Goal: Transaction & Acquisition: Purchase product/service

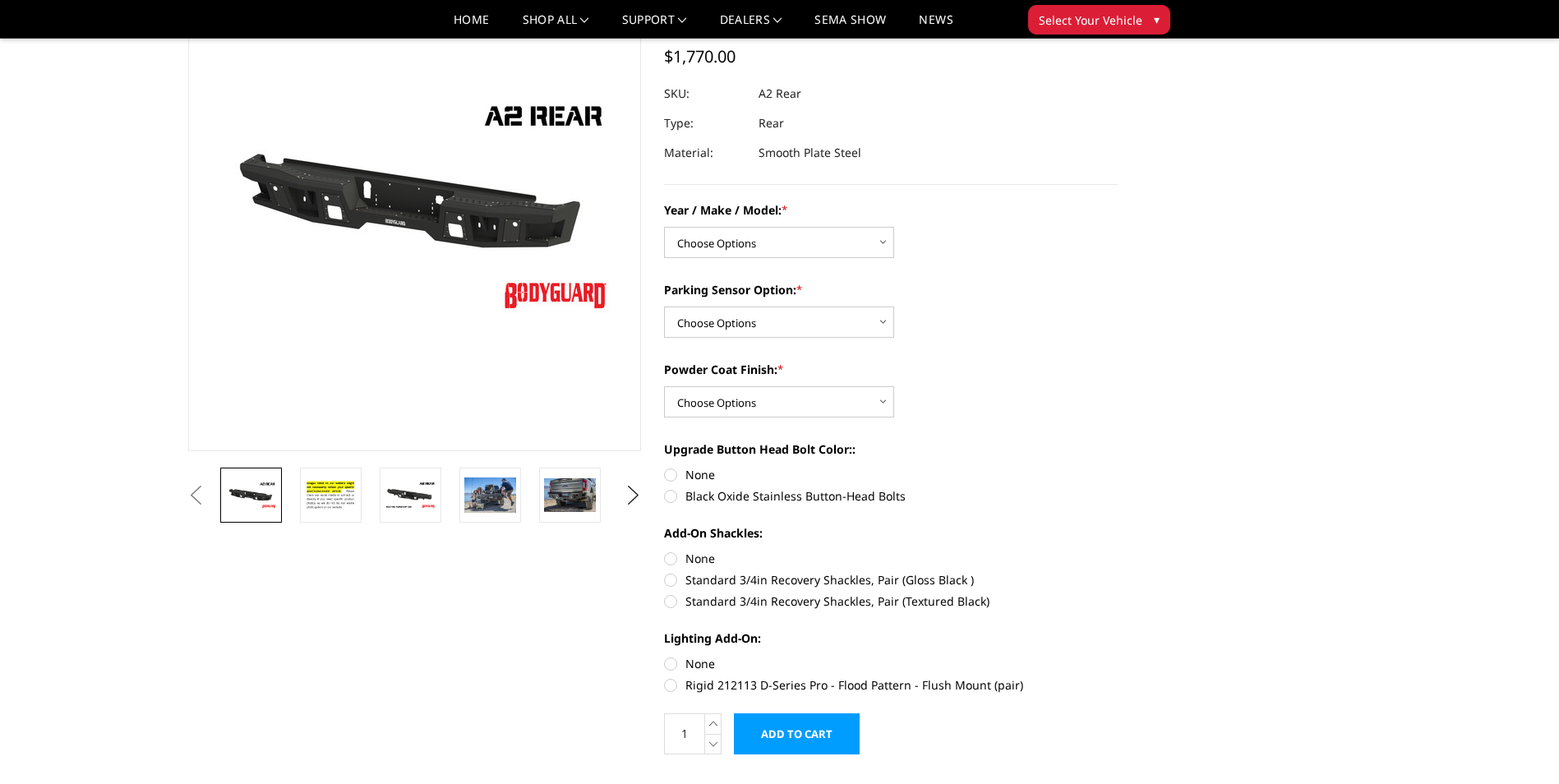
scroll to position [165, 0]
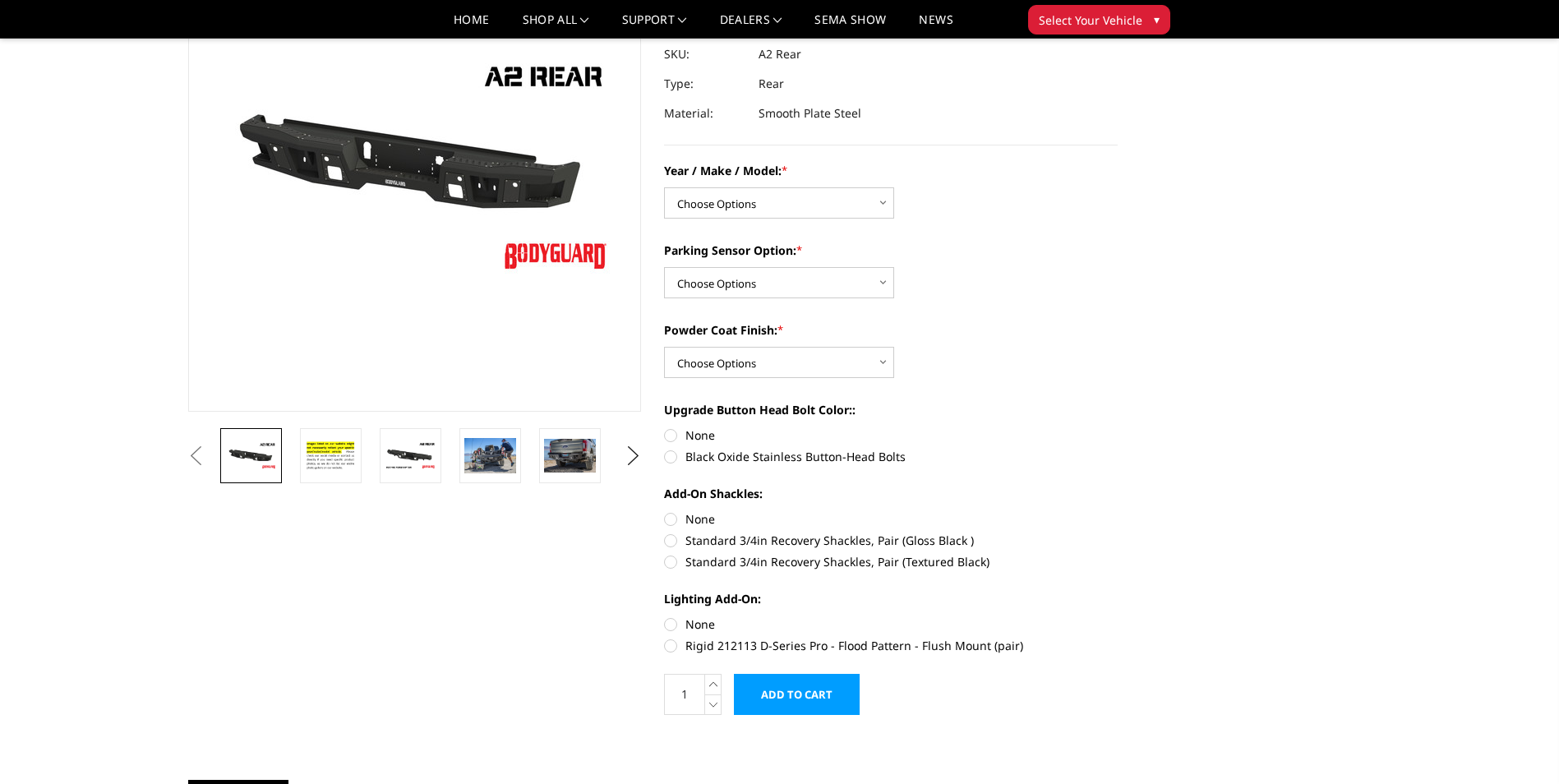
click at [671, 457] on label "Black Oxide Stainless Button-Head Bolts" at bounding box center [891, 456] width 454 height 18
click at [1118, 428] on input "Black Oxide Stainless Button-Head Bolts" at bounding box center [1118, 427] width 1 height 1
radio input "true"
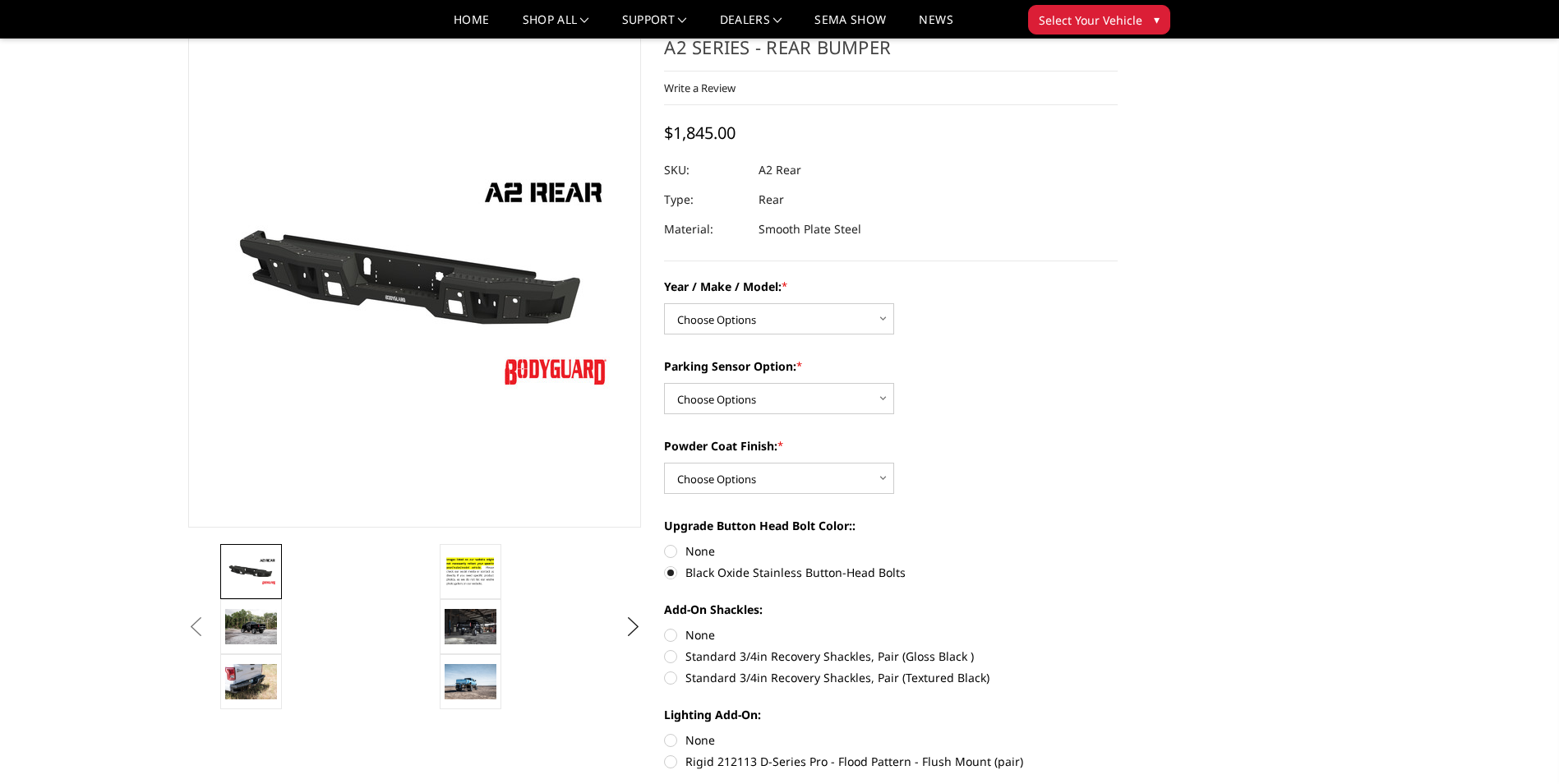
scroll to position [0, 0]
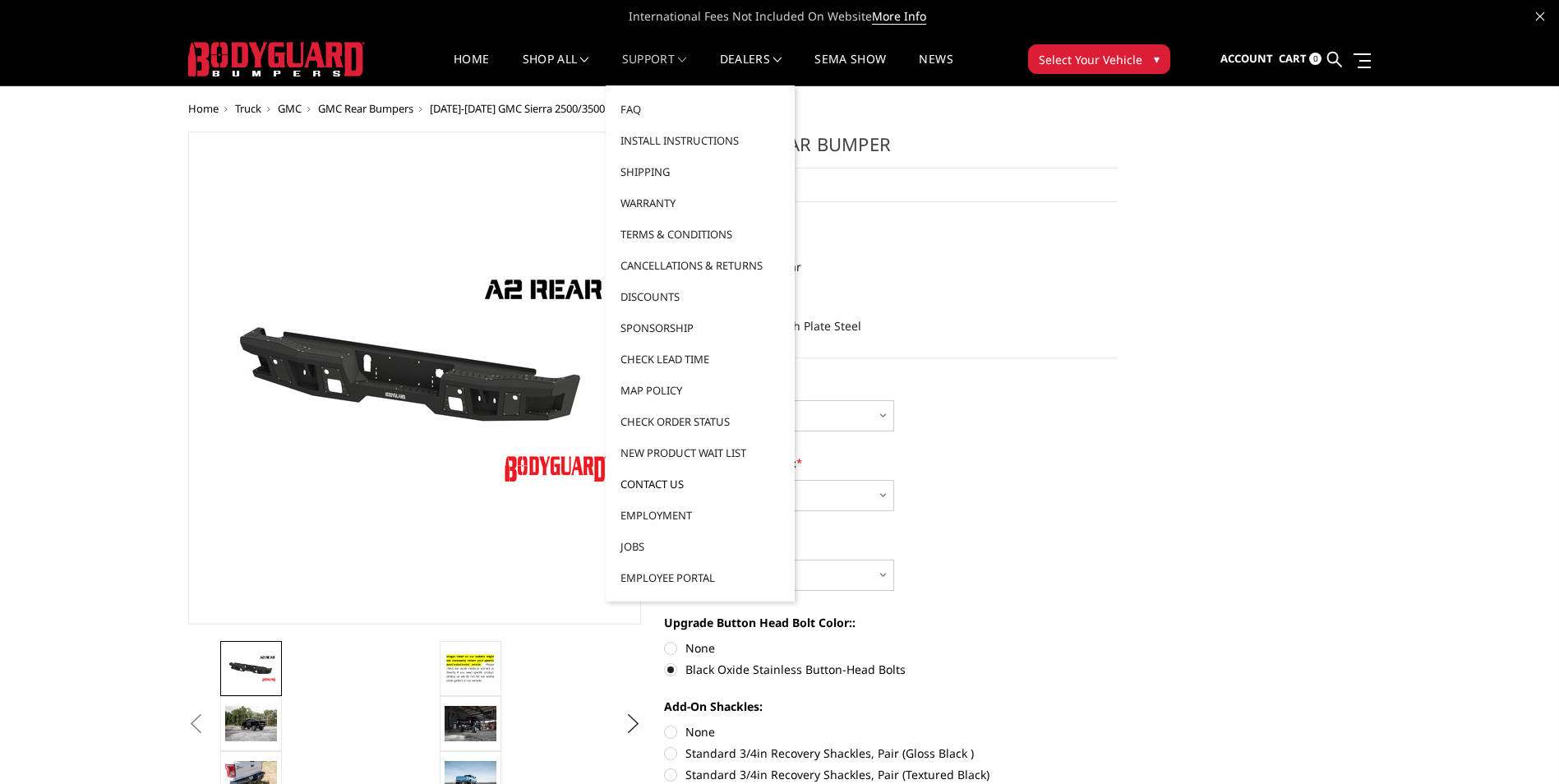
click at [660, 484] on link "Contact Us" at bounding box center [700, 484] width 176 height 31
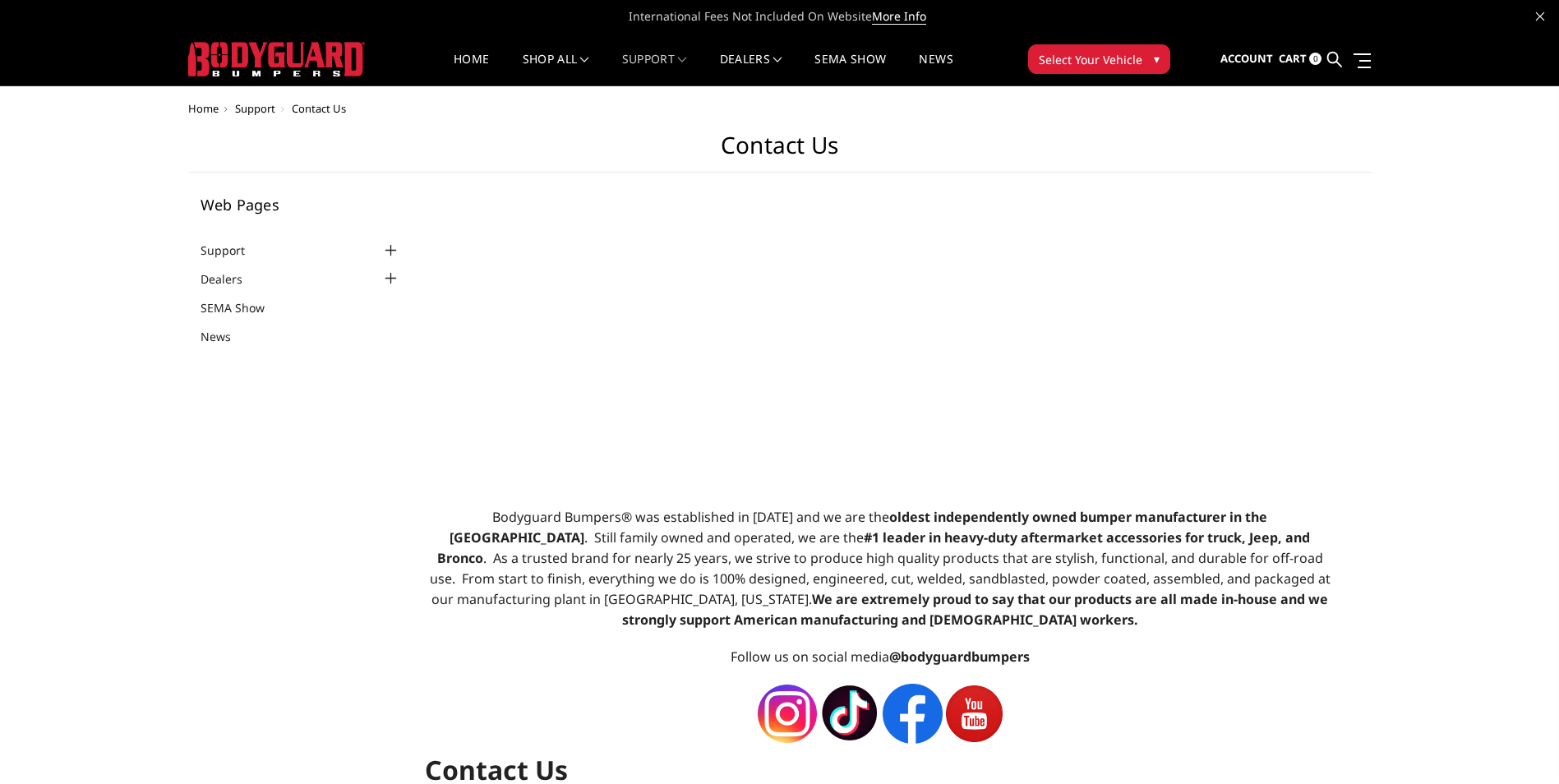
select select "US"
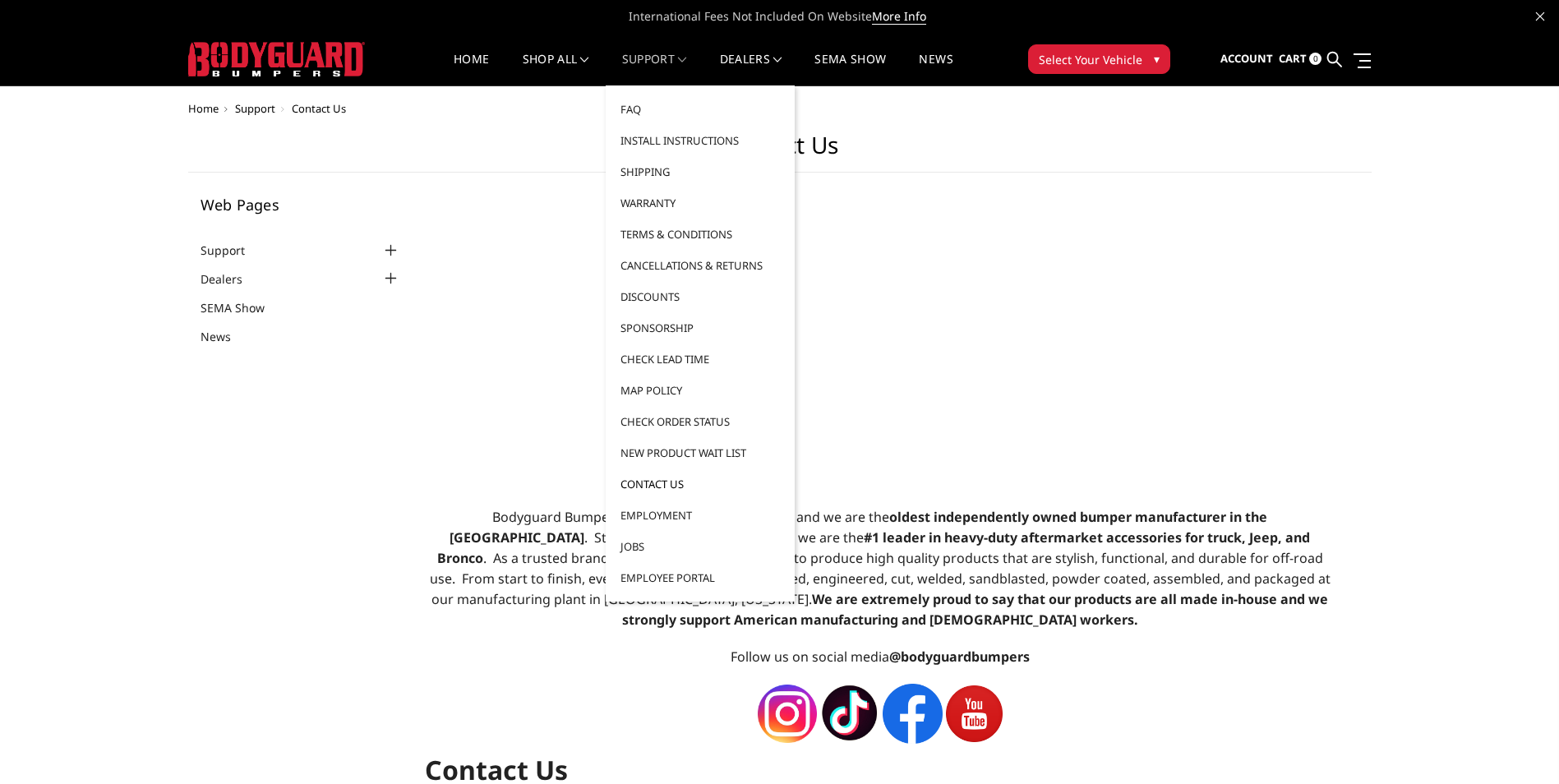
click at [666, 483] on link "Contact Us" at bounding box center [700, 484] width 176 height 31
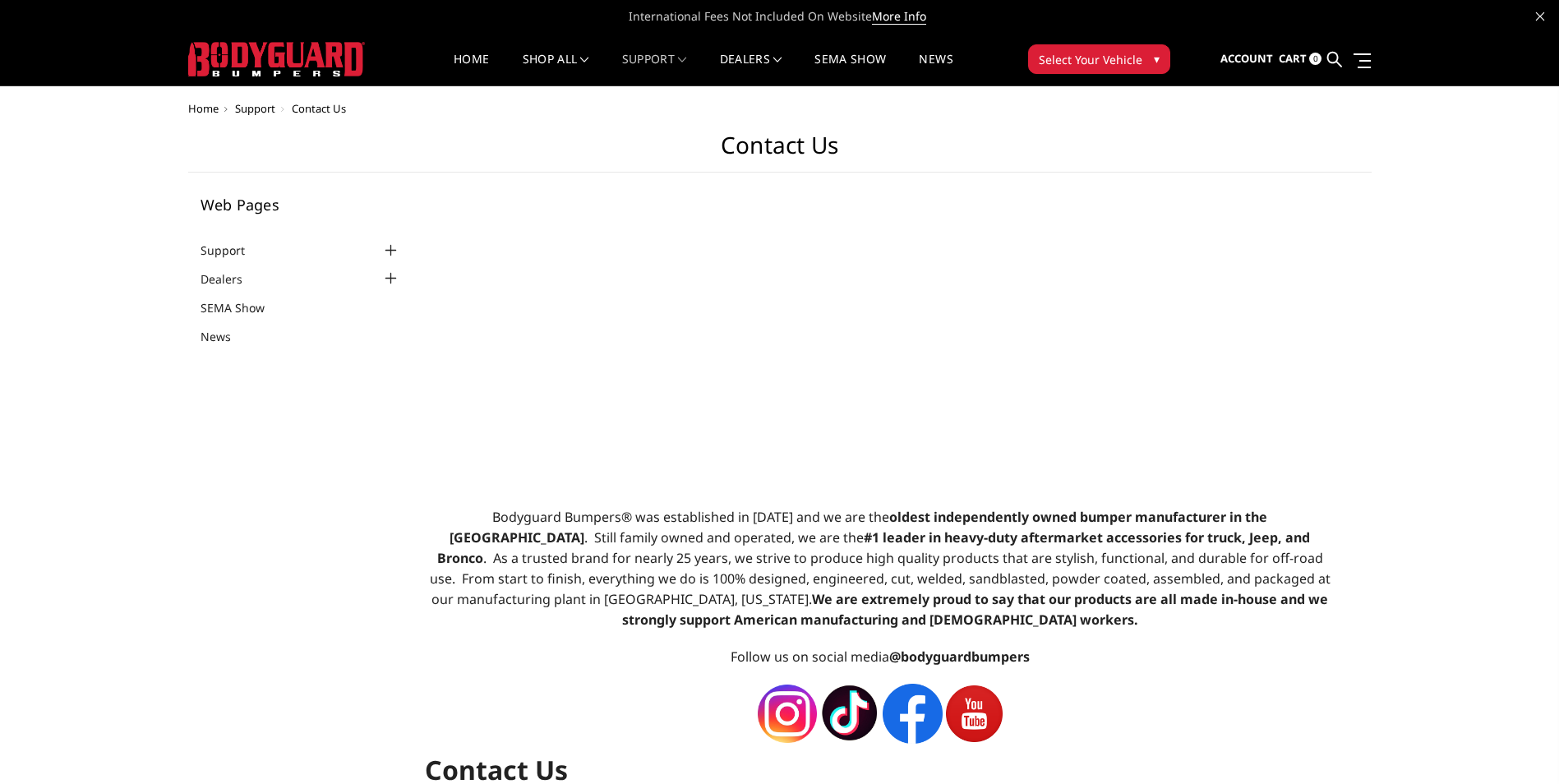
select select "US"
click at [1184, 103] on span "Sign in" at bounding box center [1174, 101] width 37 height 14
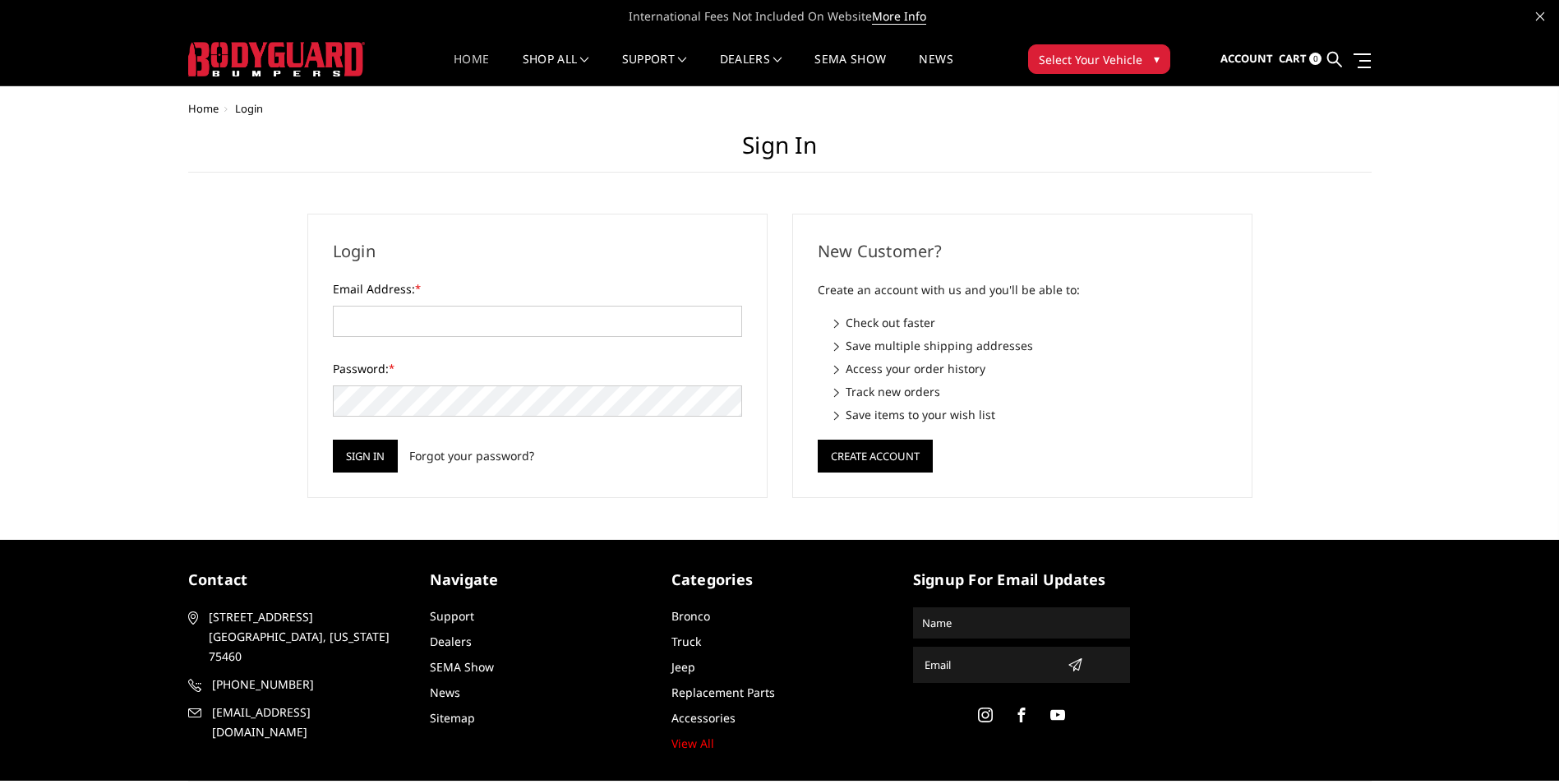
click at [474, 58] on link "Home" at bounding box center [471, 69] width 35 height 32
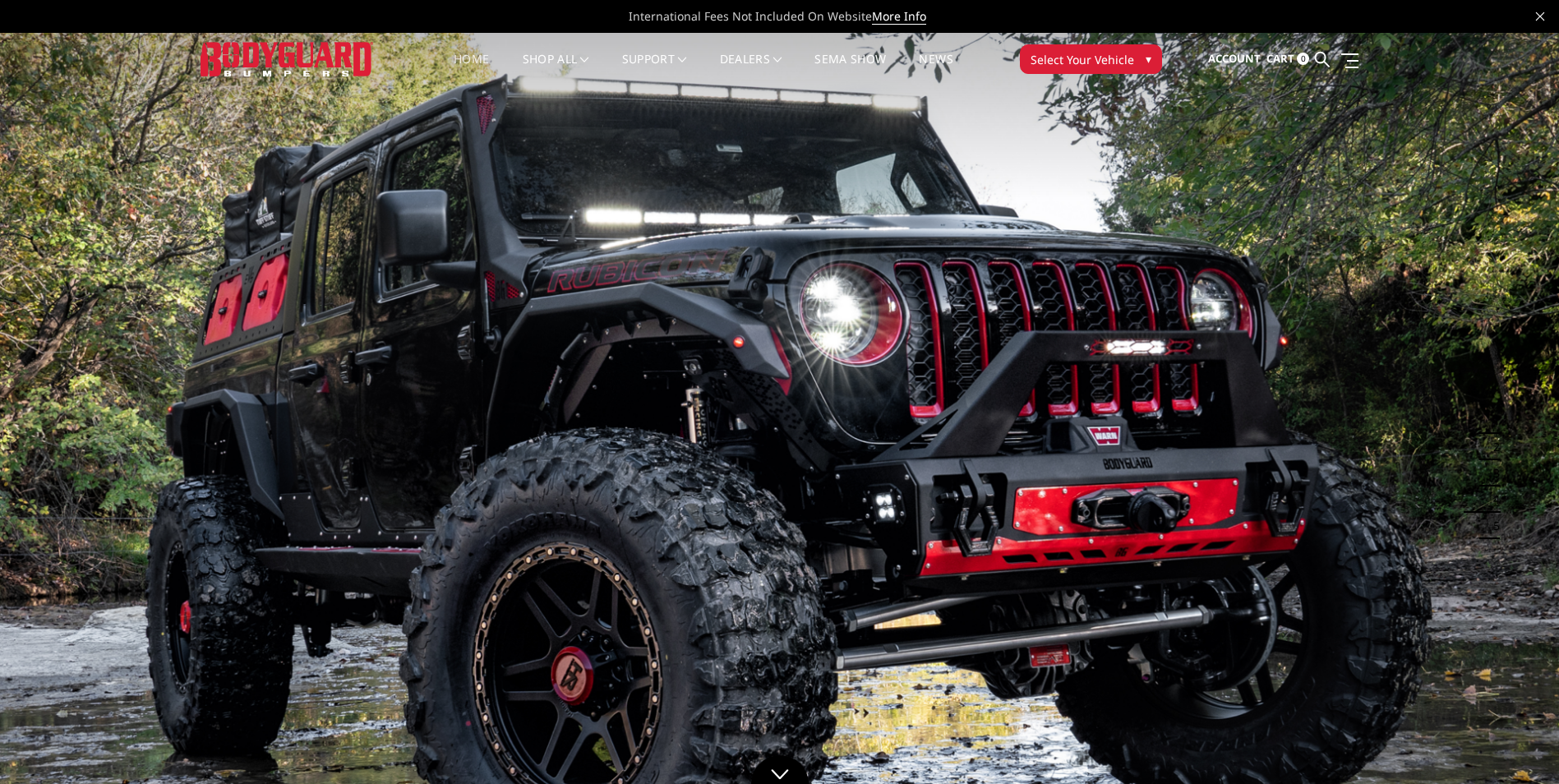
click at [1098, 66] on span "Select Your Vehicle" at bounding box center [1082, 59] width 104 height 18
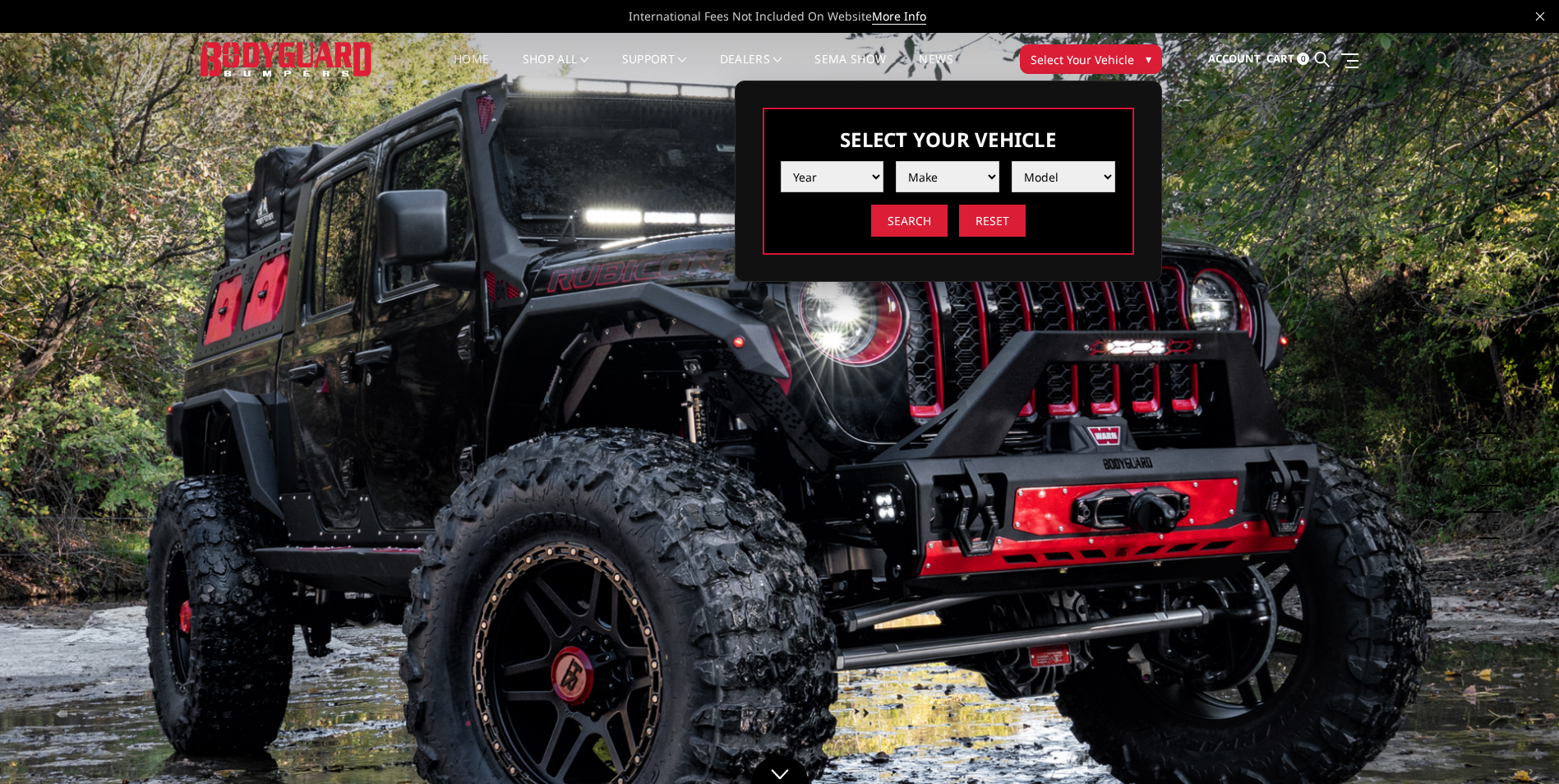
click at [878, 174] on select "Year 2025 2024 2023 2022 2021 2020 2019 2018 2017 2016 2015 2014 2013 2012 2011…" at bounding box center [833, 177] width 104 height 31
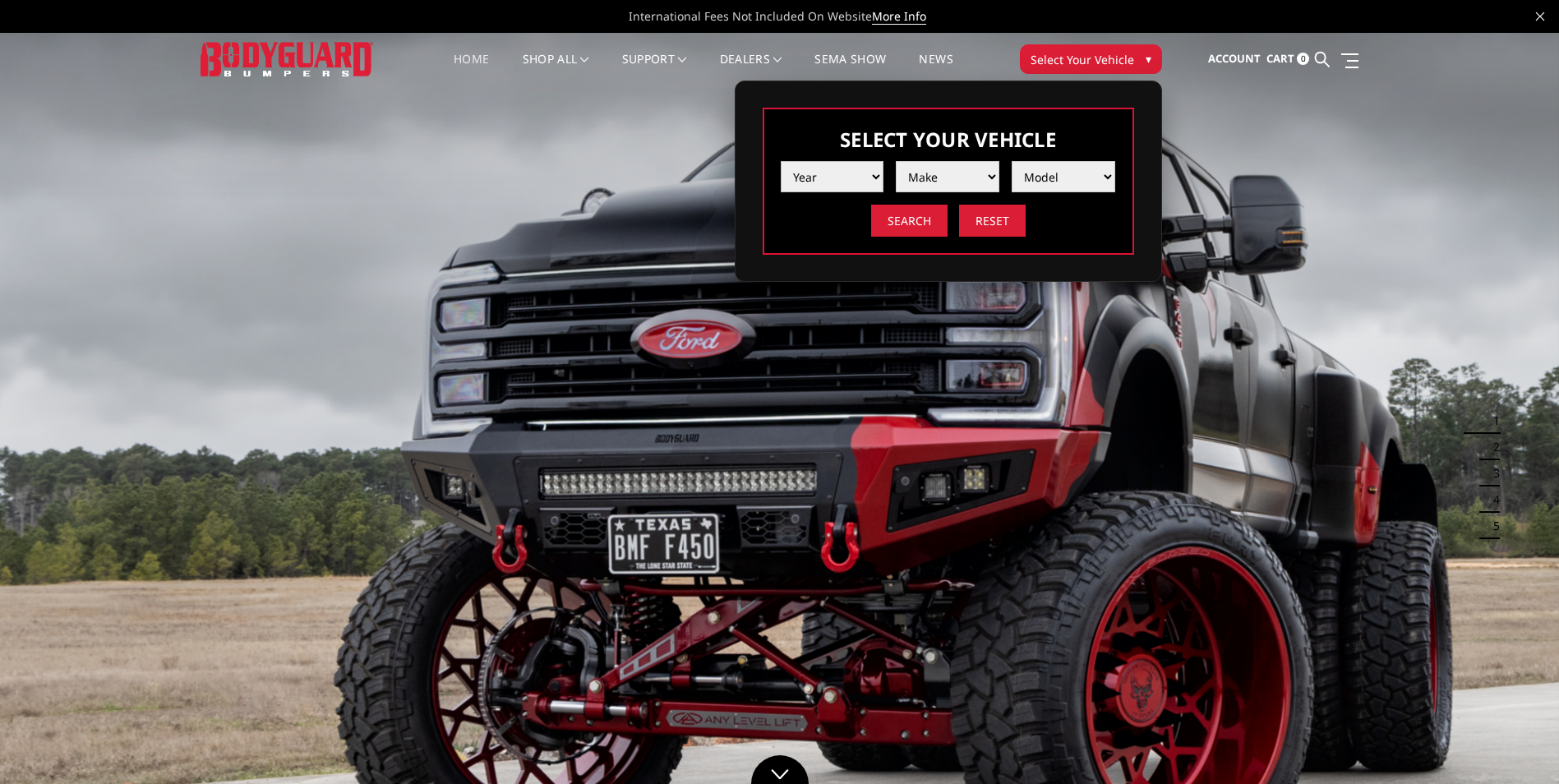
select select "yr_2017"
click at [781, 161] on select "Year 2025 2024 2023 2022 2021 2020 2019 2018 2017 2016 2015 2014 2013 2012 2011…" at bounding box center [833, 177] width 104 height 31
click at [979, 177] on select "Make Chevrolet Ford GMC Nissan Ram Toyota" at bounding box center [948, 177] width 104 height 31
select select "mk_gmc"
click at [896, 161] on select "Make Chevrolet Ford GMC Nissan Ram Toyota" at bounding box center [948, 177] width 104 height 31
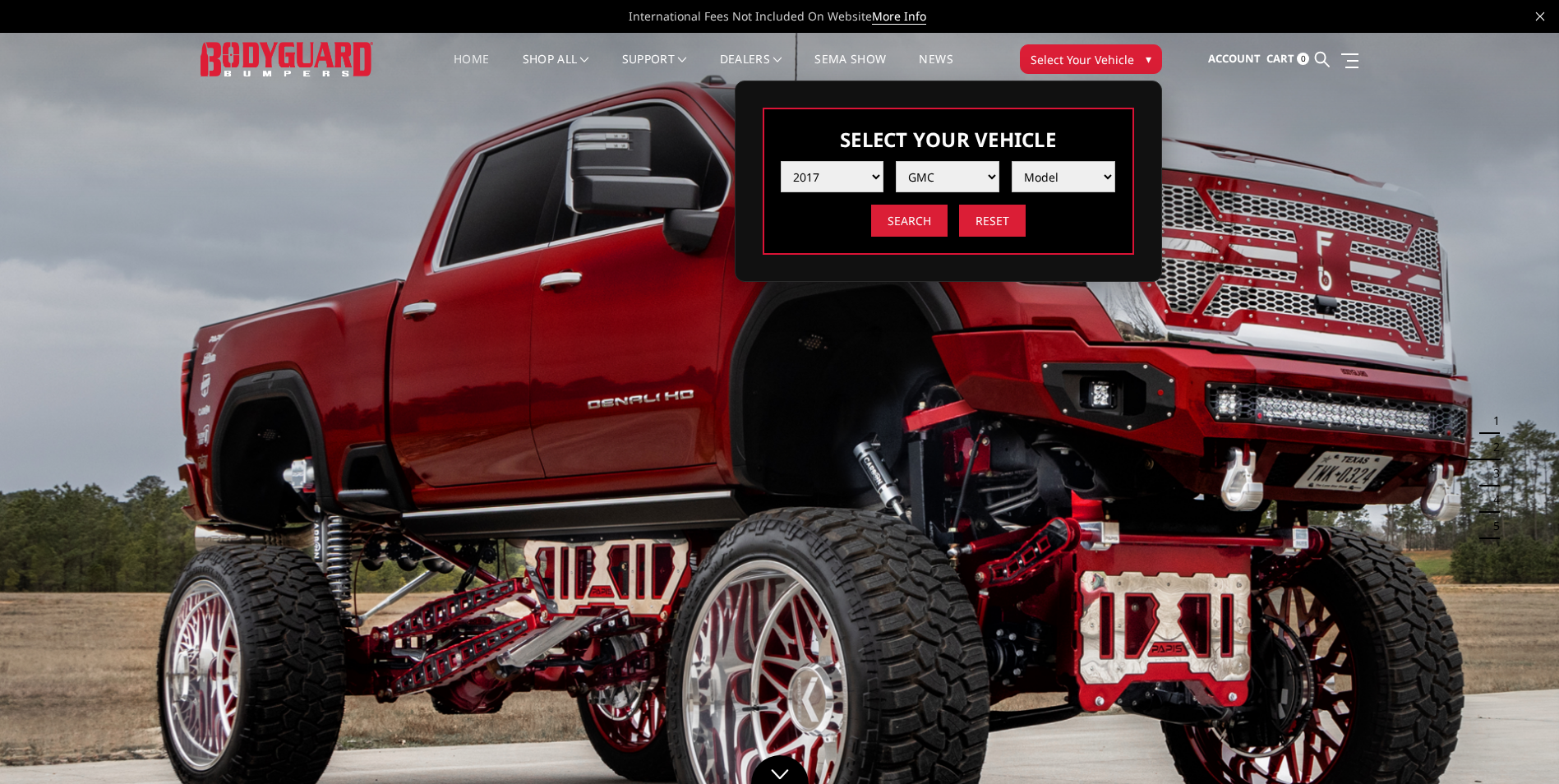
click at [1109, 178] on select "Model Canyon Sierra 1500 Sierra 2500 / 3500 Yukon 1500" at bounding box center [1064, 177] width 104 height 31
select select "md_sierra-2500-3500"
click at [1012, 161] on select "Model Canyon Sierra 1500 Sierra 2500 / 3500 Yukon 1500" at bounding box center [1064, 177] width 104 height 31
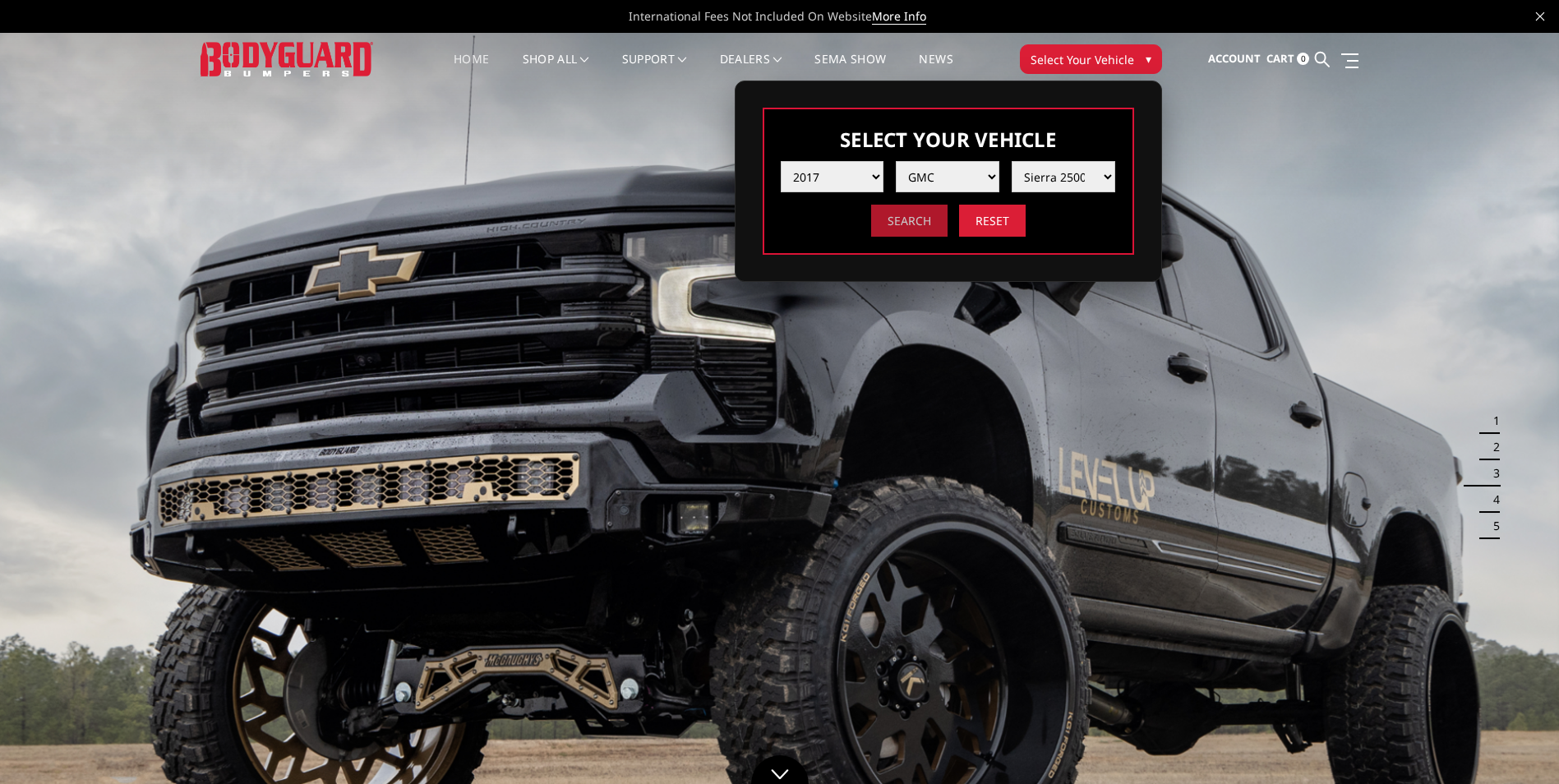
click at [923, 225] on input "Search" at bounding box center [909, 220] width 77 height 32
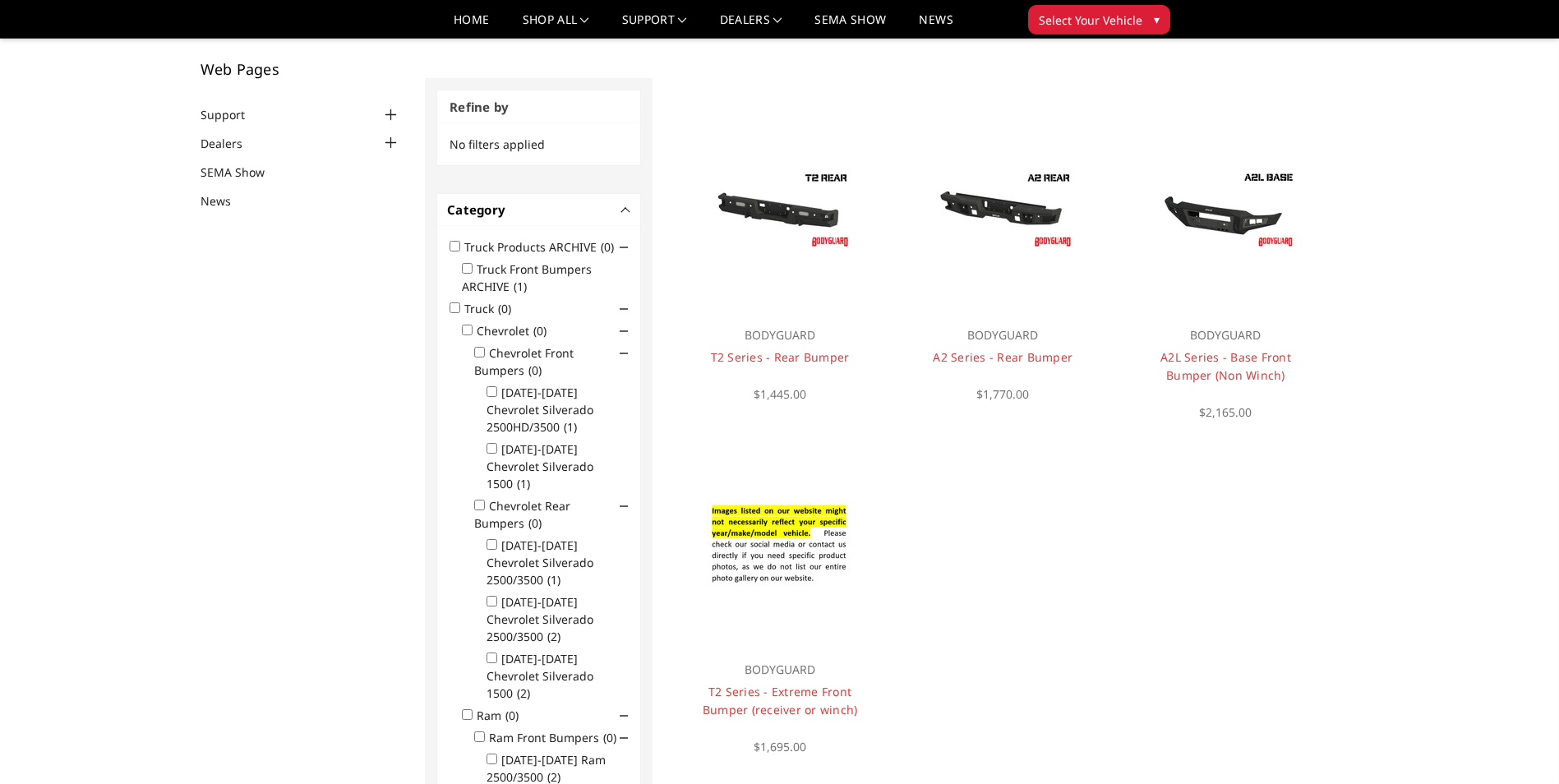
scroll to position [49, 0]
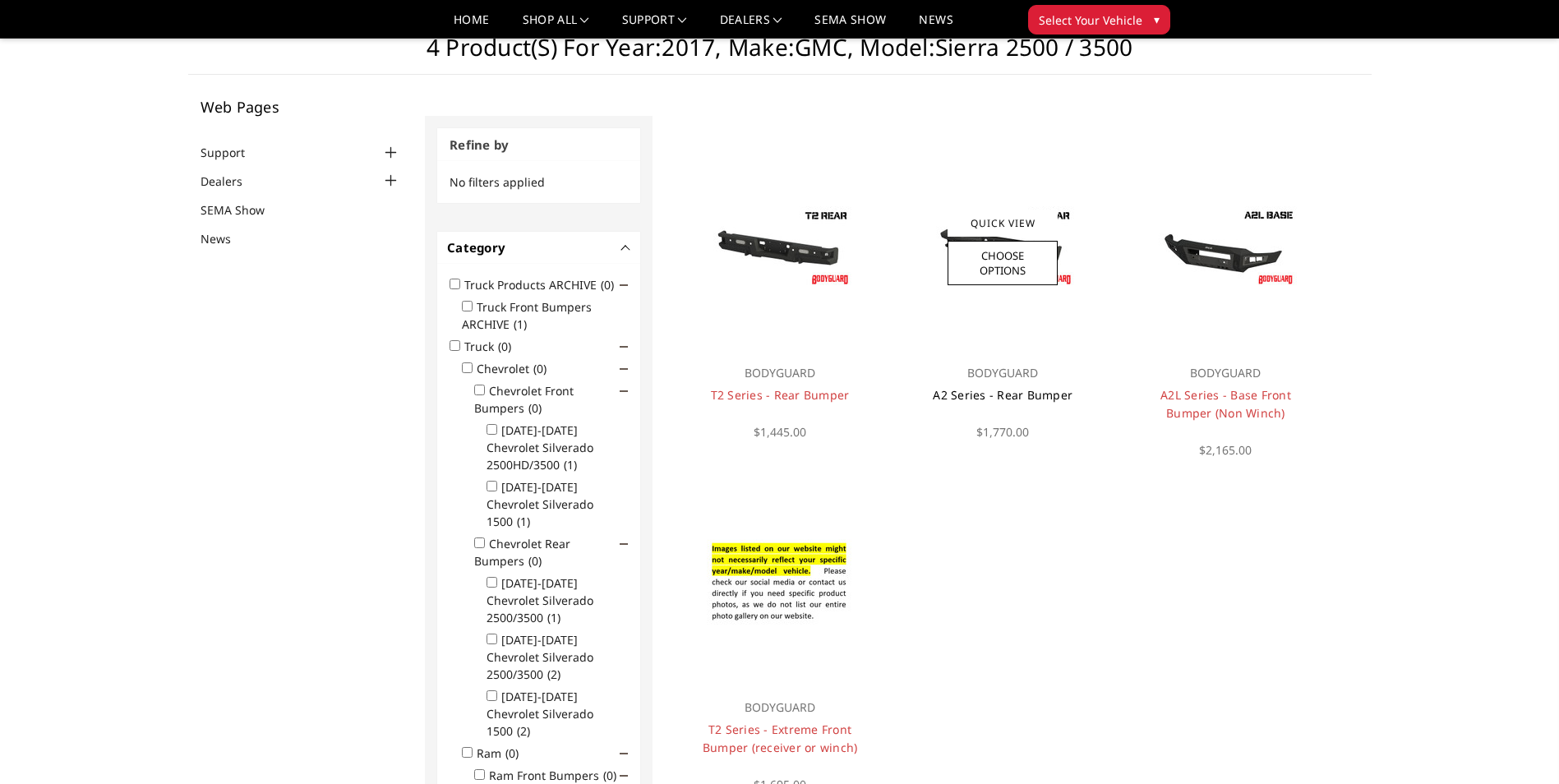
click at [1016, 387] on link "A2 Series - Rear Bumper" at bounding box center [1003, 394] width 140 height 16
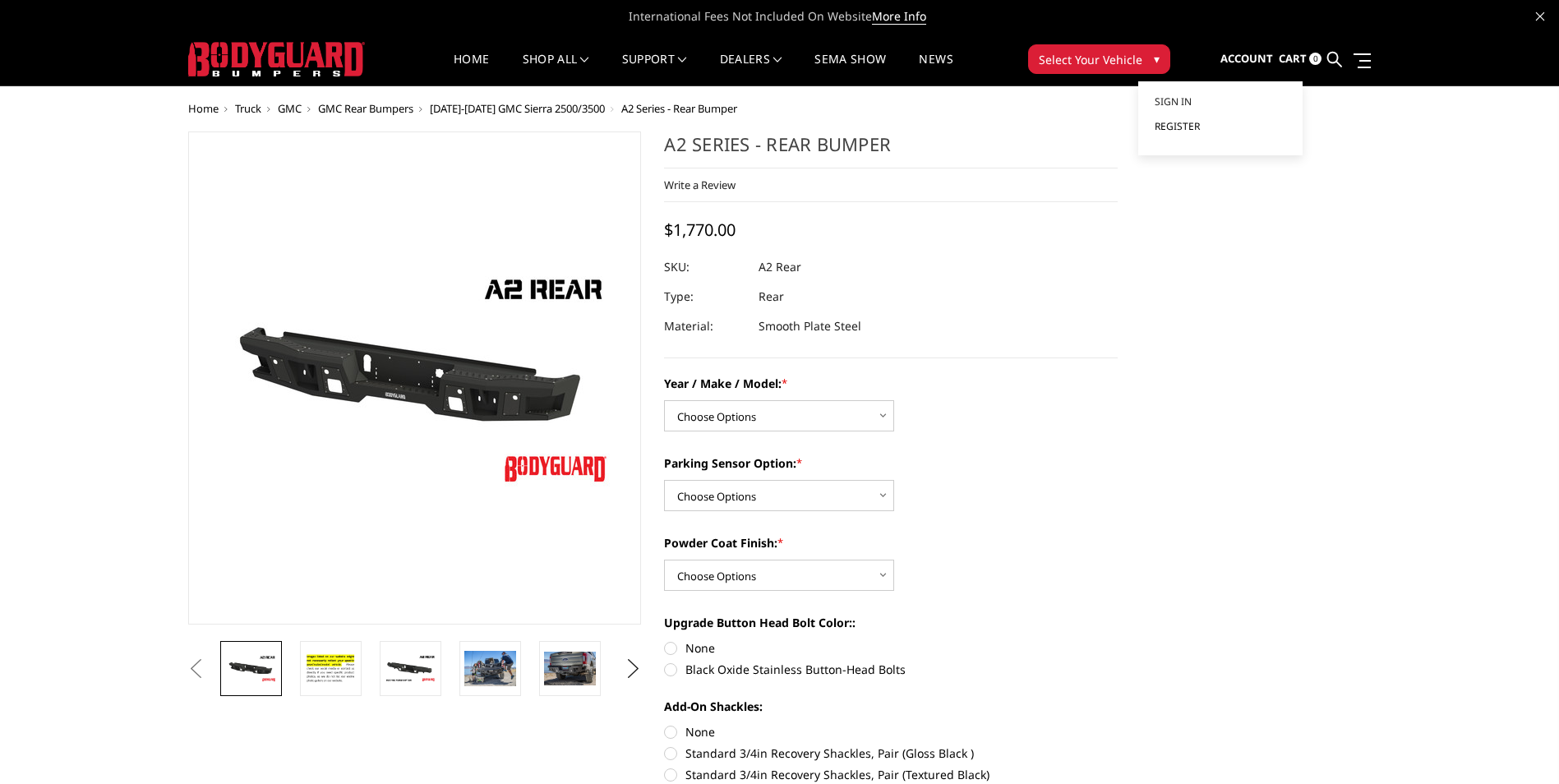
click at [1180, 128] on span "Register" at bounding box center [1178, 126] width 45 height 14
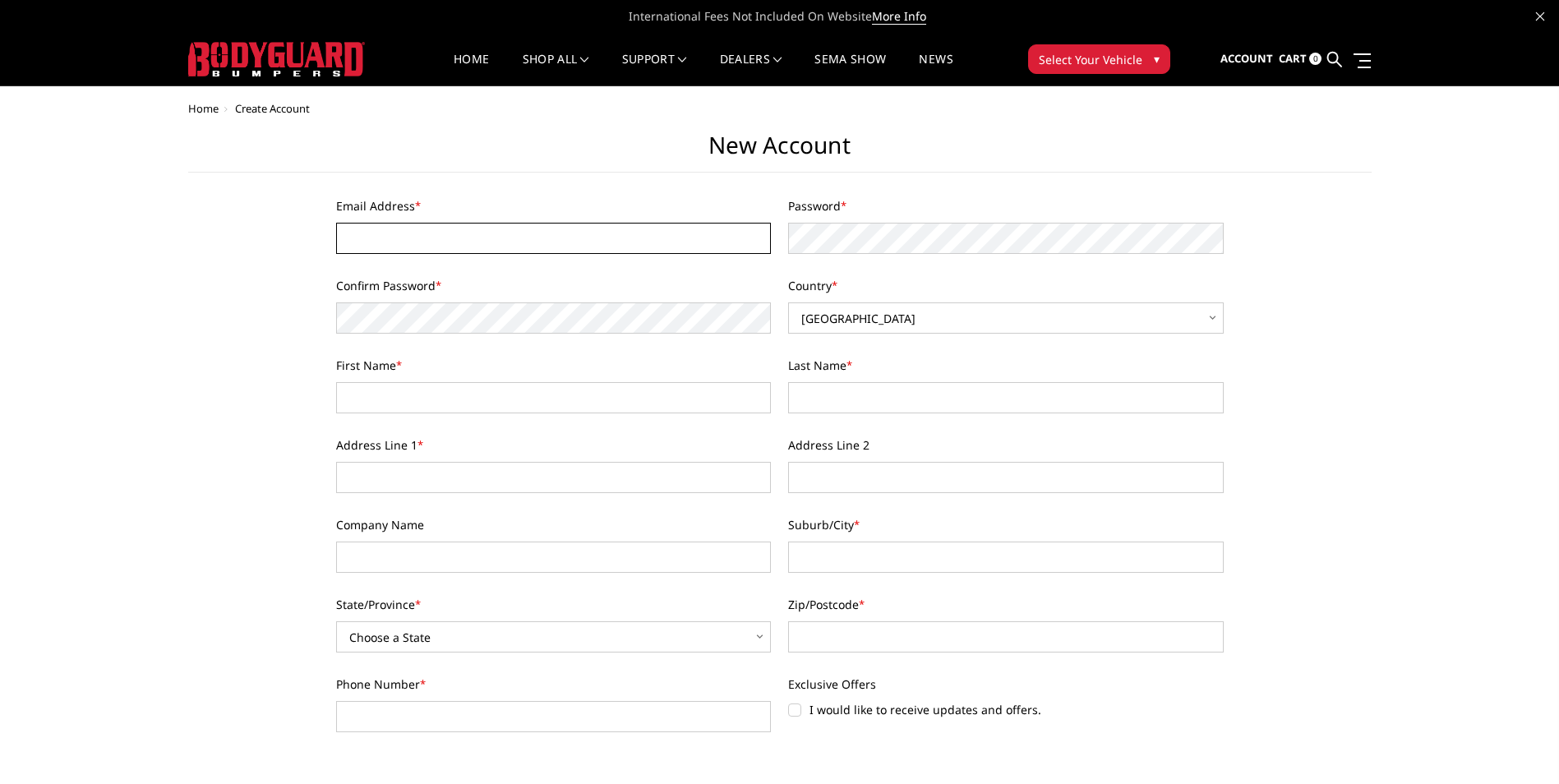
click at [392, 248] on input "Email Address *" at bounding box center [554, 239] width 436 height 31
type input "[EMAIL_ADDRESS][DOMAIN_NAME]"
type input "RAUL"
type input "MARTINEZ"
type input "800 NORTH CENTRAL EXPWY"
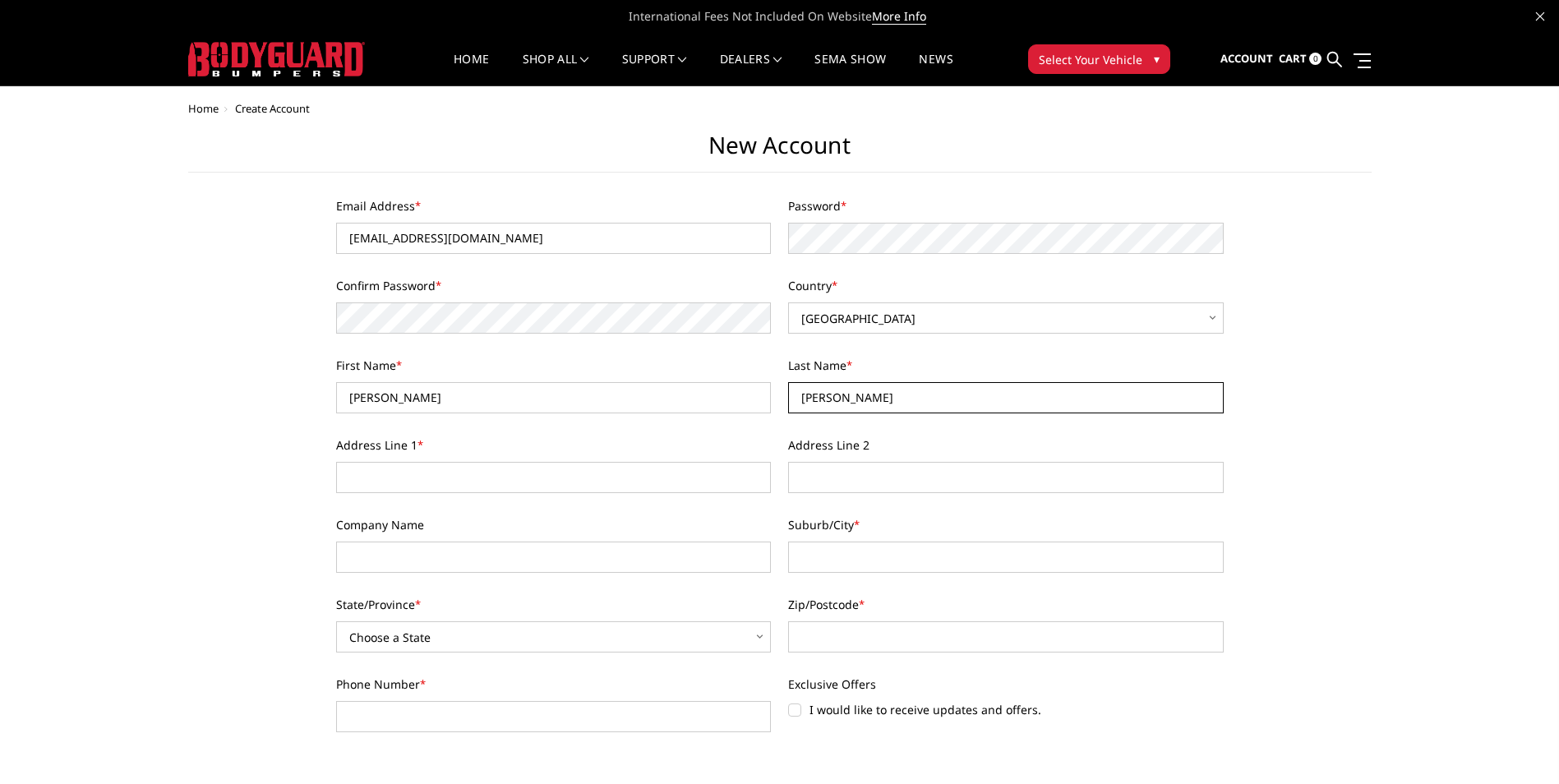
type input "reliable chevrolet"
type input "RICHARDSON"
select select "Texas"
type input "75080"
type input "9729521114"
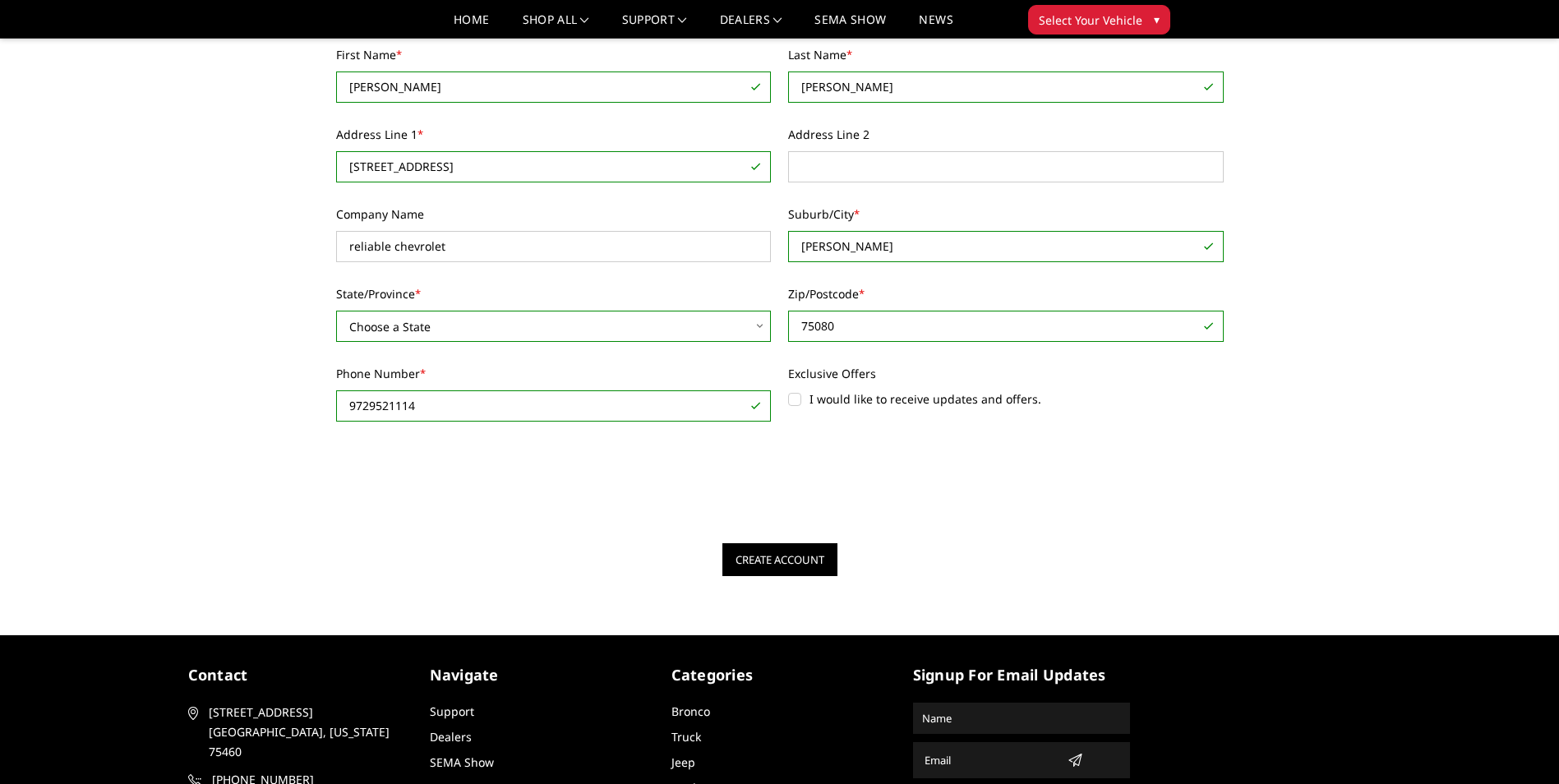
scroll to position [268, 0]
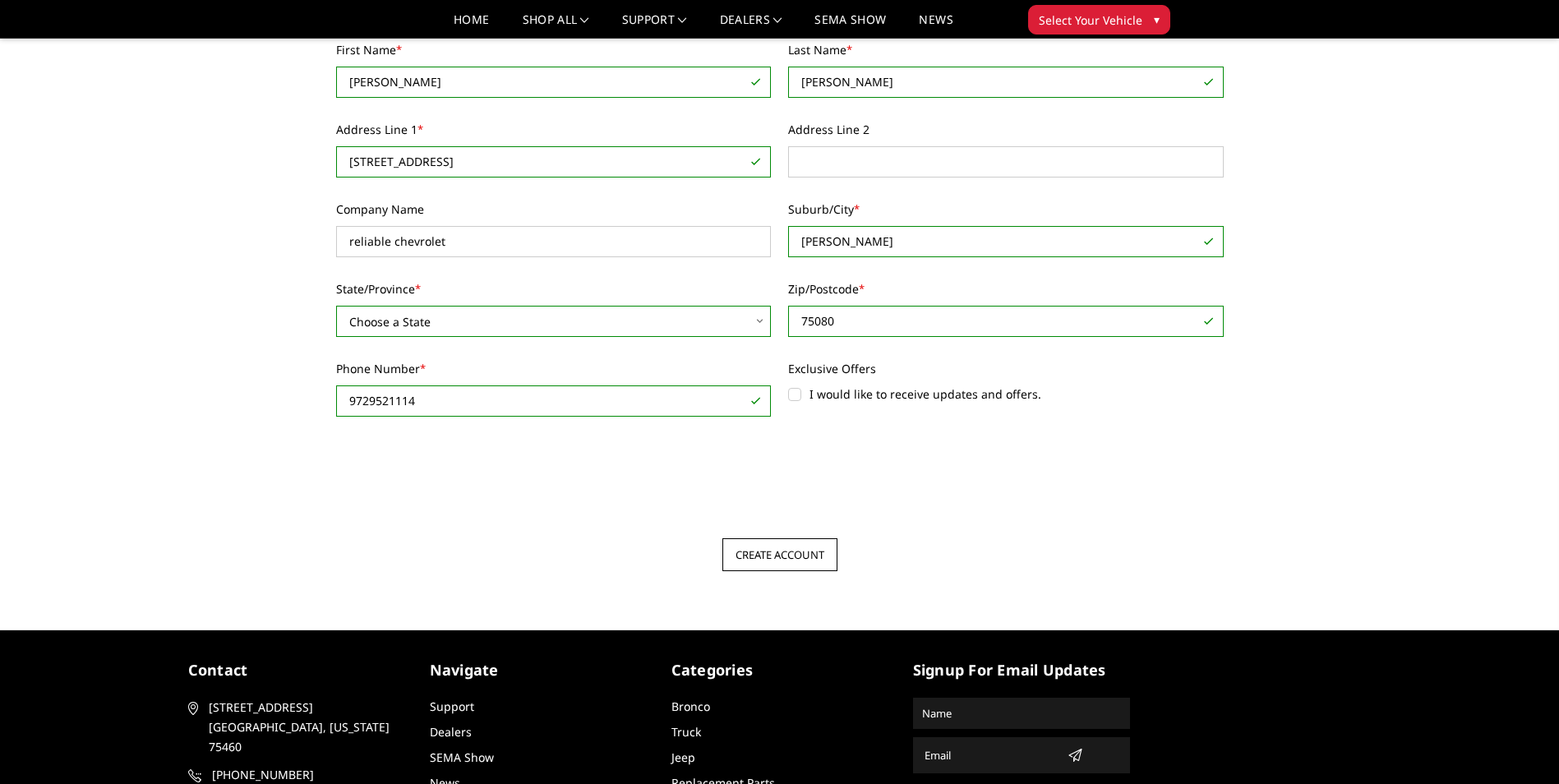
click at [761, 554] on input "Create Account" at bounding box center [780, 555] width 115 height 33
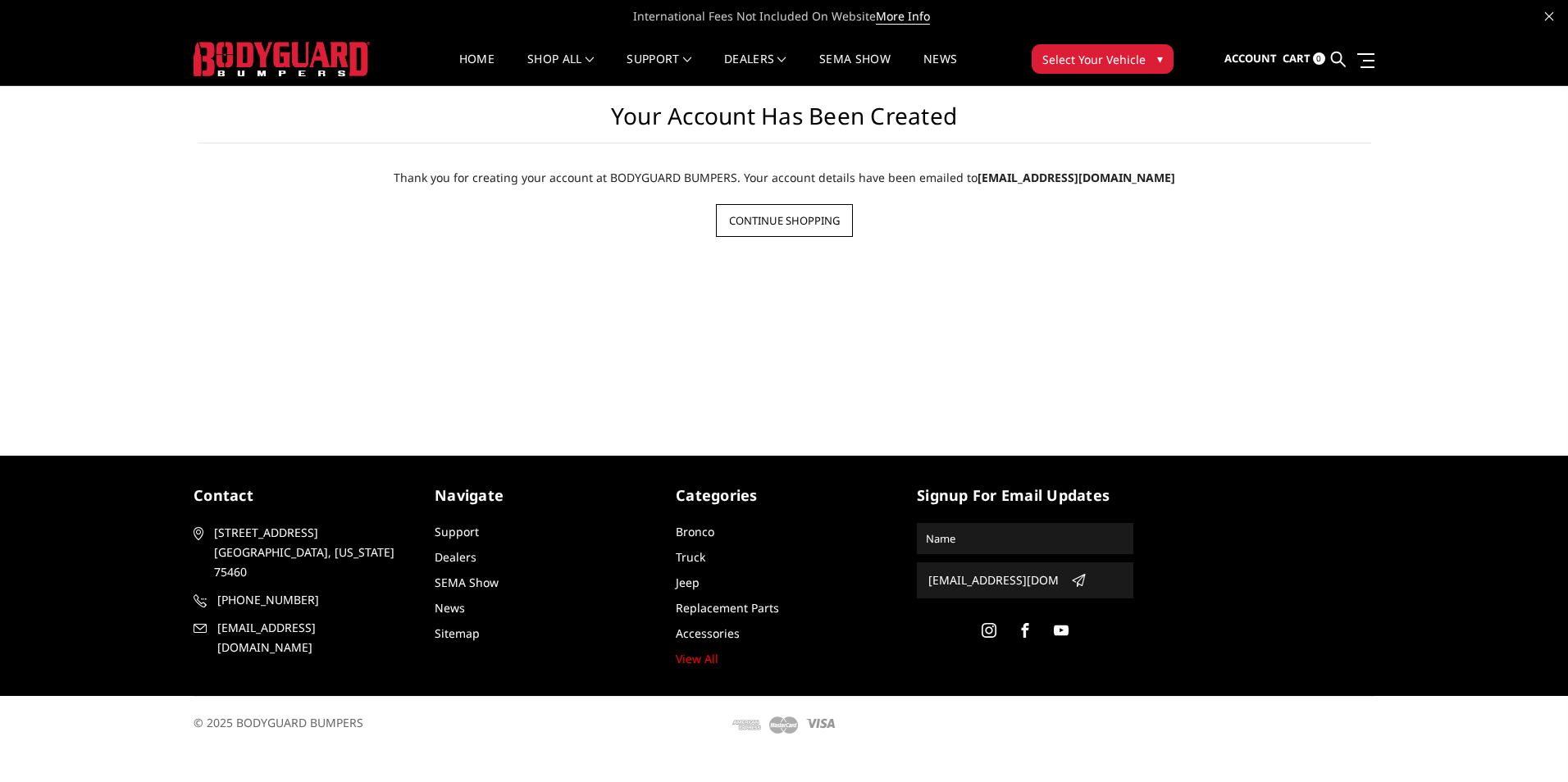
click at [802, 221] on link "Continue Shopping" at bounding box center [784, 221] width 137 height 33
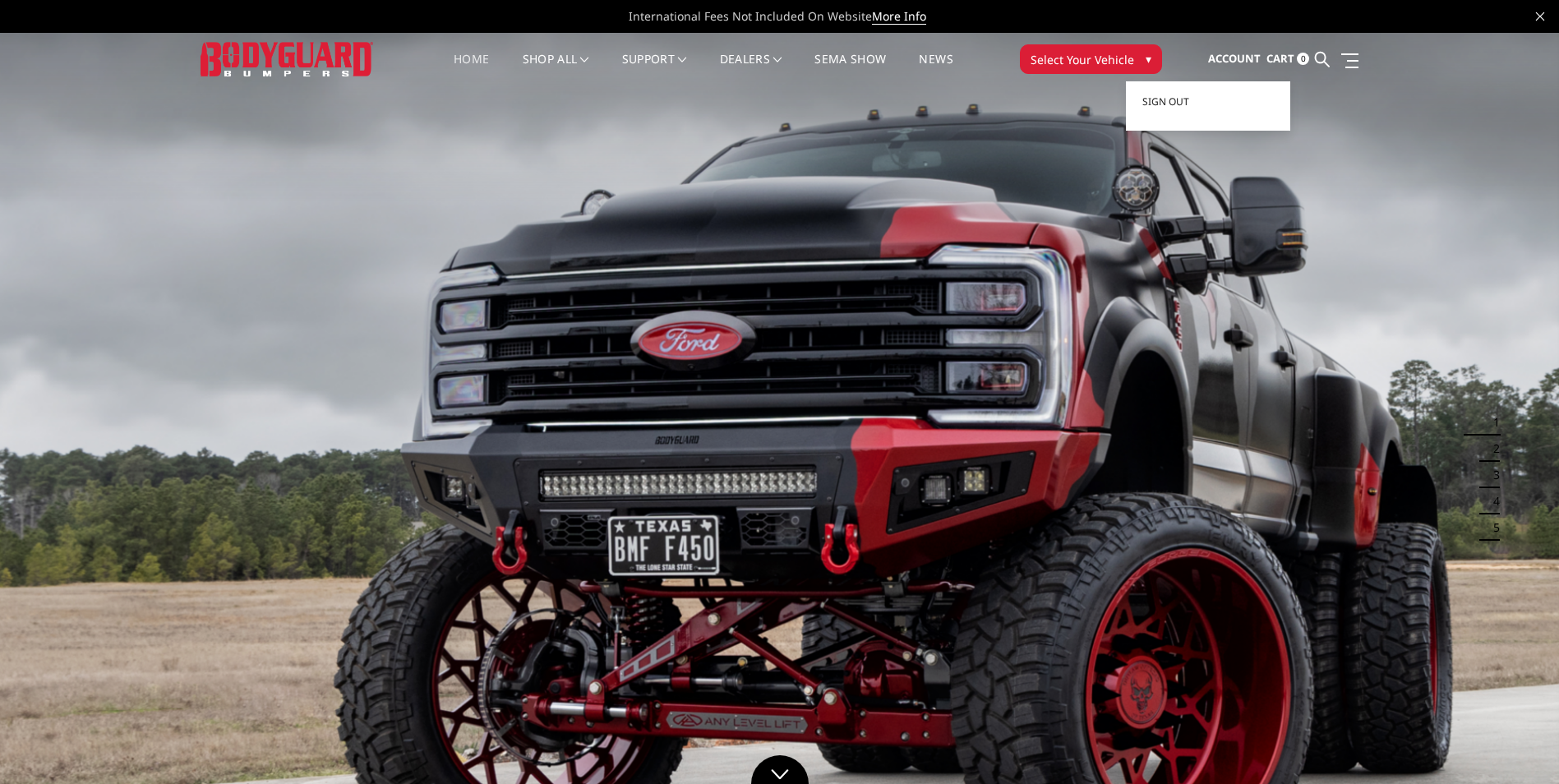
click at [1251, 54] on span "Account" at bounding box center [1234, 58] width 53 height 15
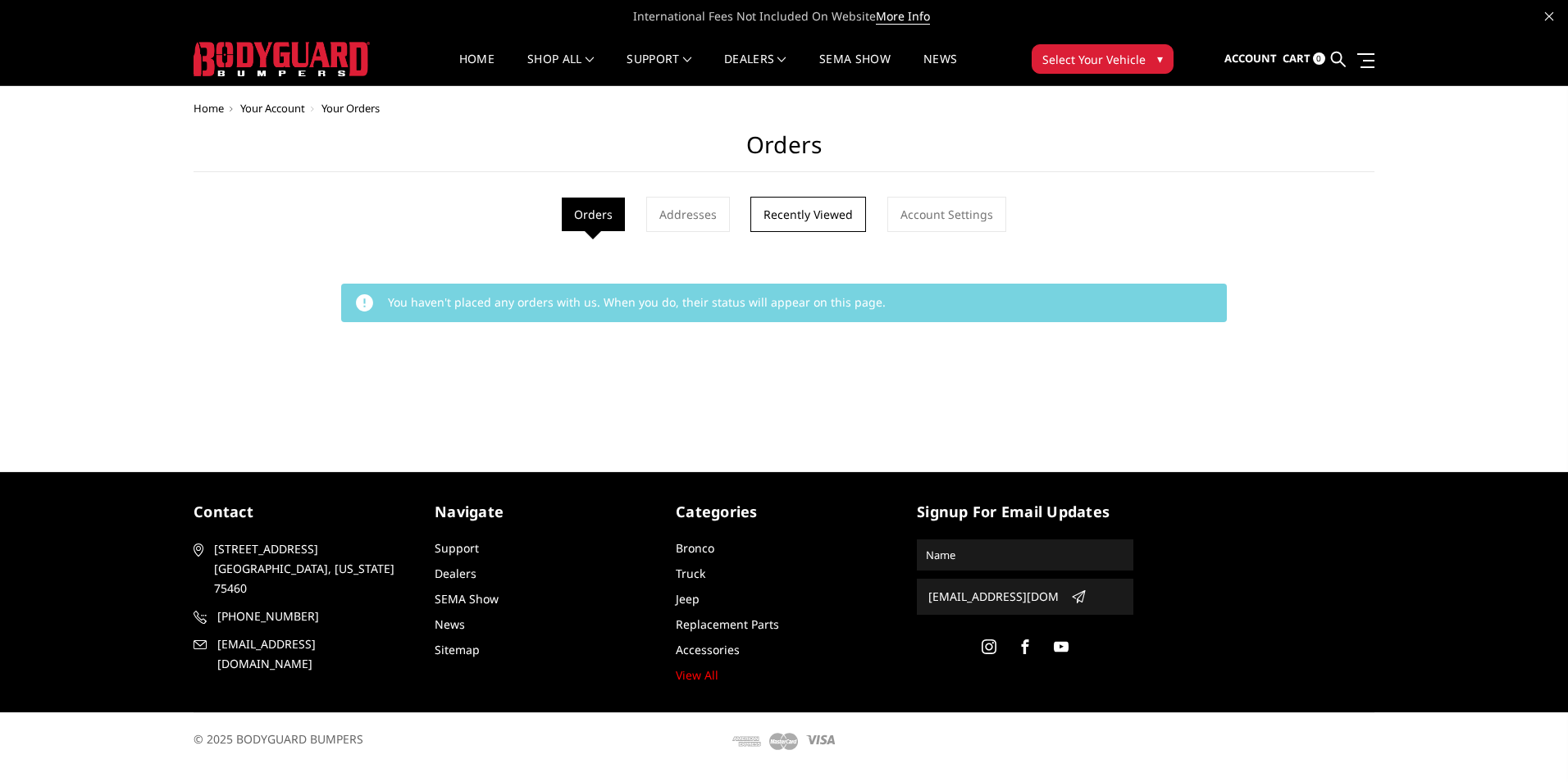
click at [805, 218] on link "Recently Viewed" at bounding box center [807, 214] width 115 height 35
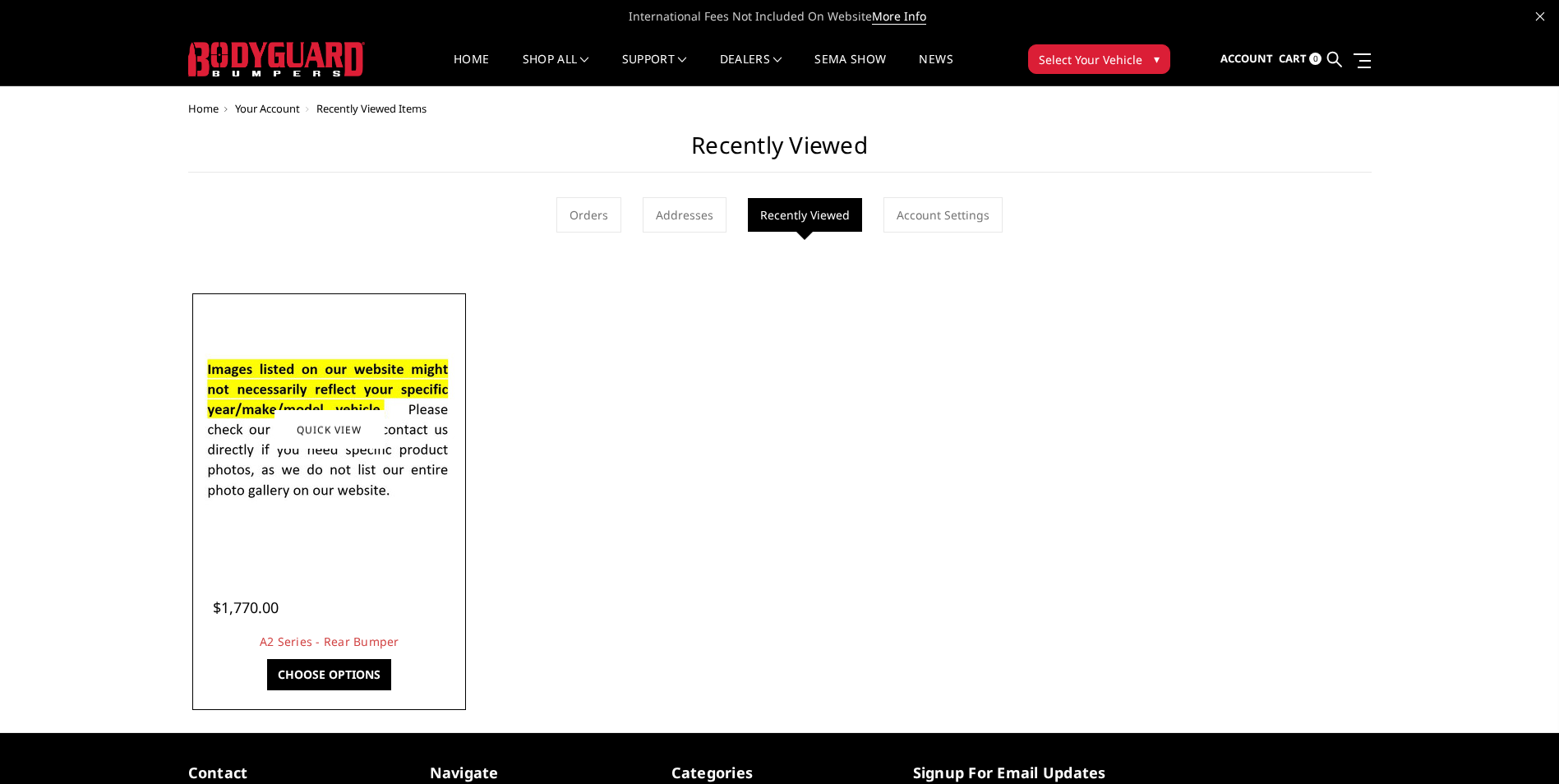
click at [334, 667] on link "Choose Options" at bounding box center [330, 675] width 124 height 31
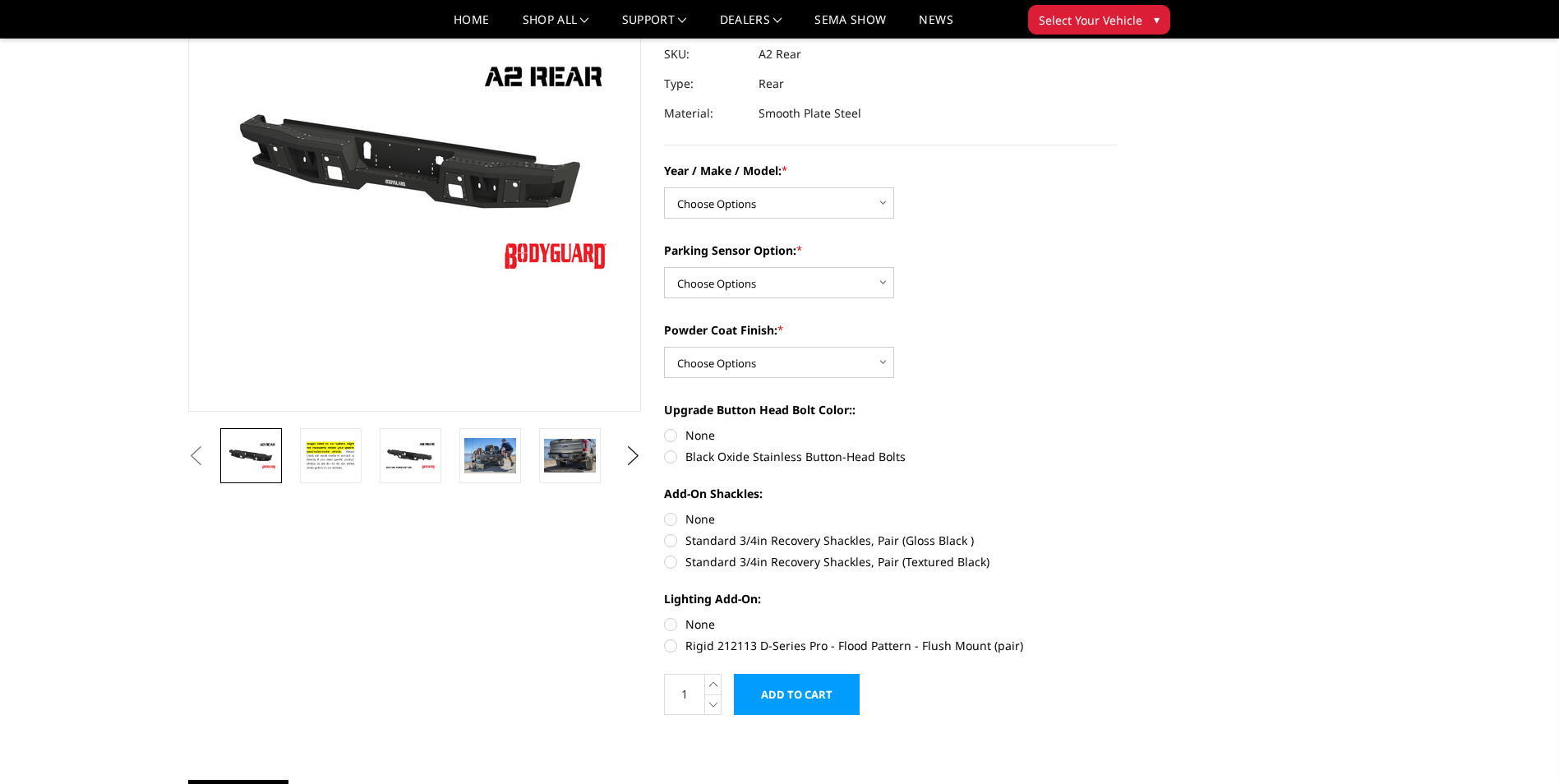
scroll to position [246, 0]
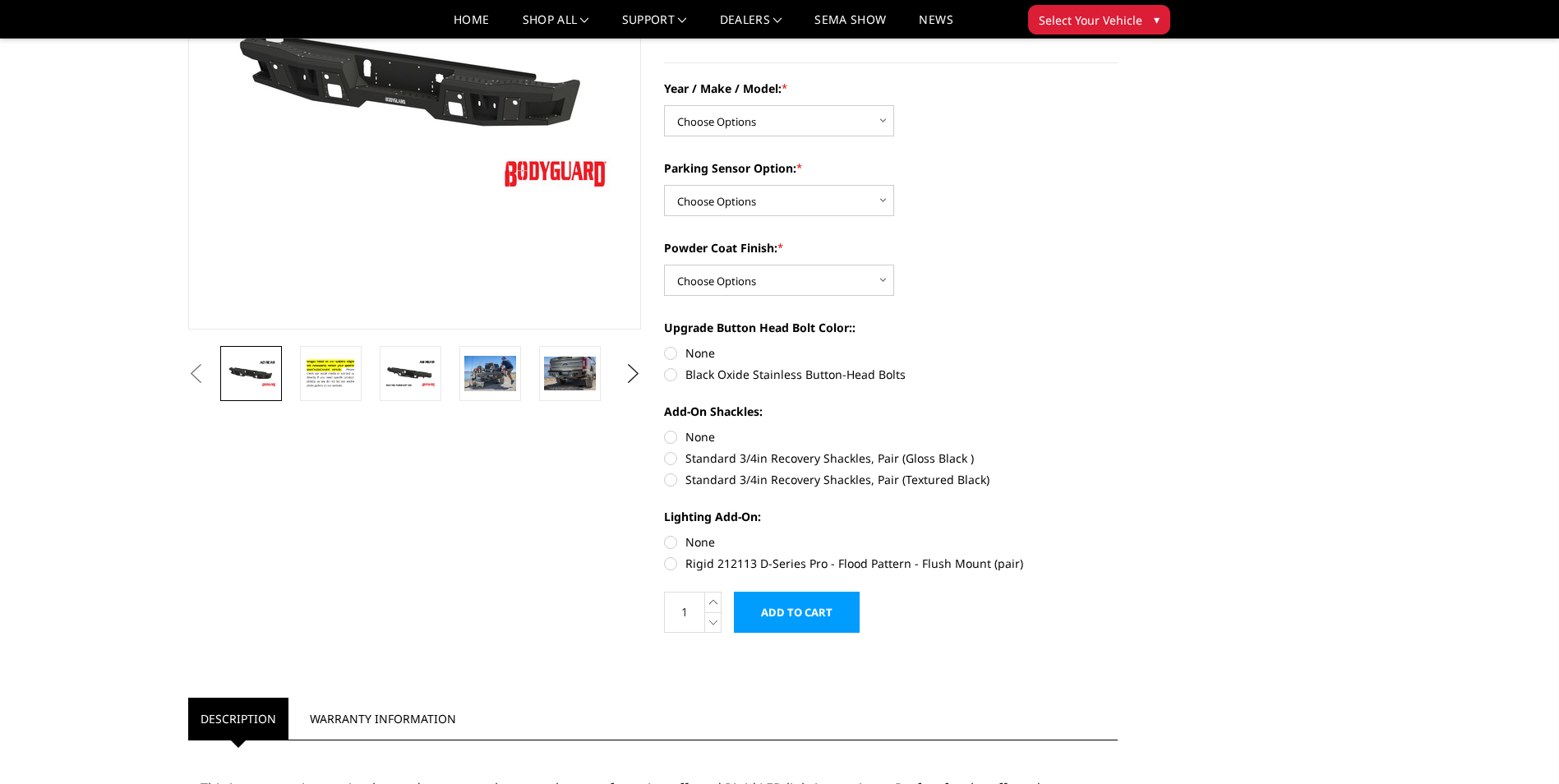
click at [678, 379] on label "Black Oxide Stainless Button-Head Bolts" at bounding box center [891, 374] width 454 height 18
click at [1118, 345] on input "Black Oxide Stainless Button-Head Bolts" at bounding box center [1118, 344] width 1 height 1
radio input "true"
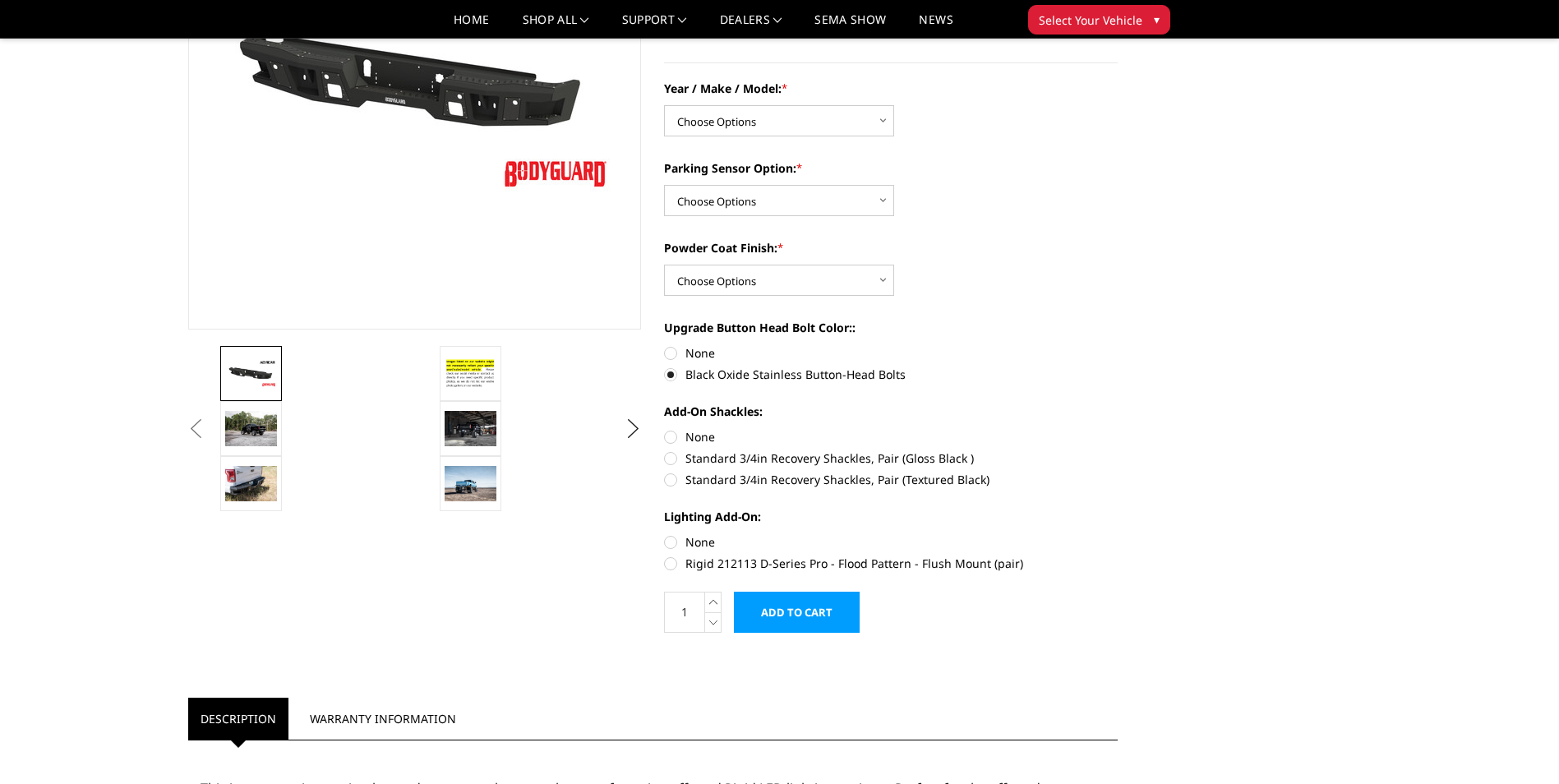
click at [811, 620] on input "Add to Cart" at bounding box center [797, 612] width 126 height 41
click at [884, 122] on select "Choose Options Chevrolet/GMC 20-24 2500 / 3500 Chevrolet/GMC 15-19 2500 / 3500 …" at bounding box center [779, 121] width 231 height 31
select select "1606"
click at [664, 106] on select "Choose Options Chevrolet/GMC 20-24 2500 / 3500 Chevrolet/GMC 15-19 2500 / 3500 …" at bounding box center [779, 121] width 231 height 31
click at [882, 200] on select "Choose Options Yes - With sensor cutouts No - Without sensor cutouts" at bounding box center [779, 201] width 231 height 31
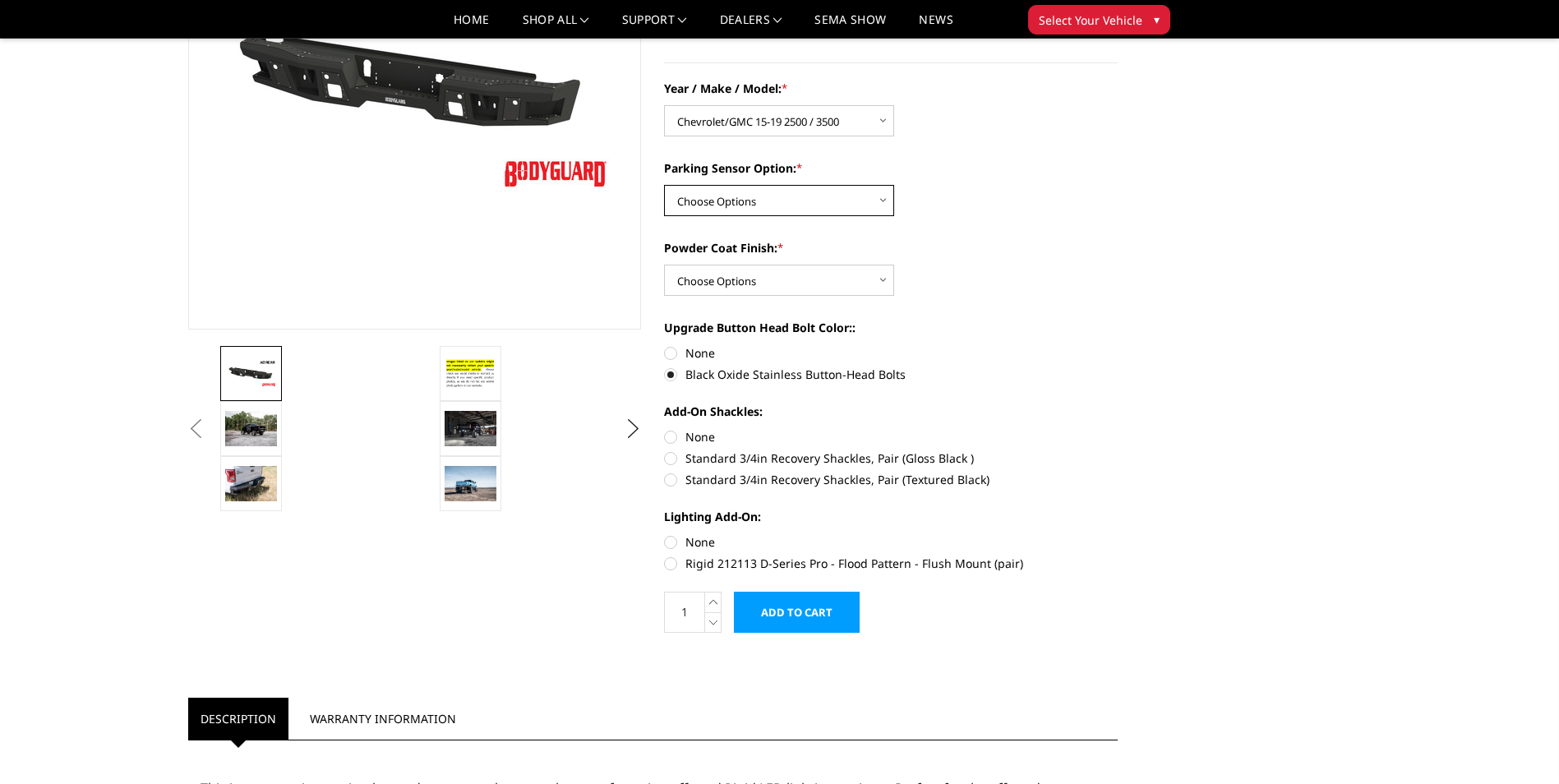
select select "564"
click at [664, 185] on select "Choose Options Yes - With sensor cutouts No - Without sensor cutouts" at bounding box center [779, 201] width 231 height 31
click at [887, 280] on select "Choose Options Bare metal (included) Texture black powder coat" at bounding box center [779, 280] width 231 height 31
select select "551"
click at [664, 265] on select "Choose Options Bare metal (included) Texture black powder coat" at bounding box center [779, 280] width 231 height 31
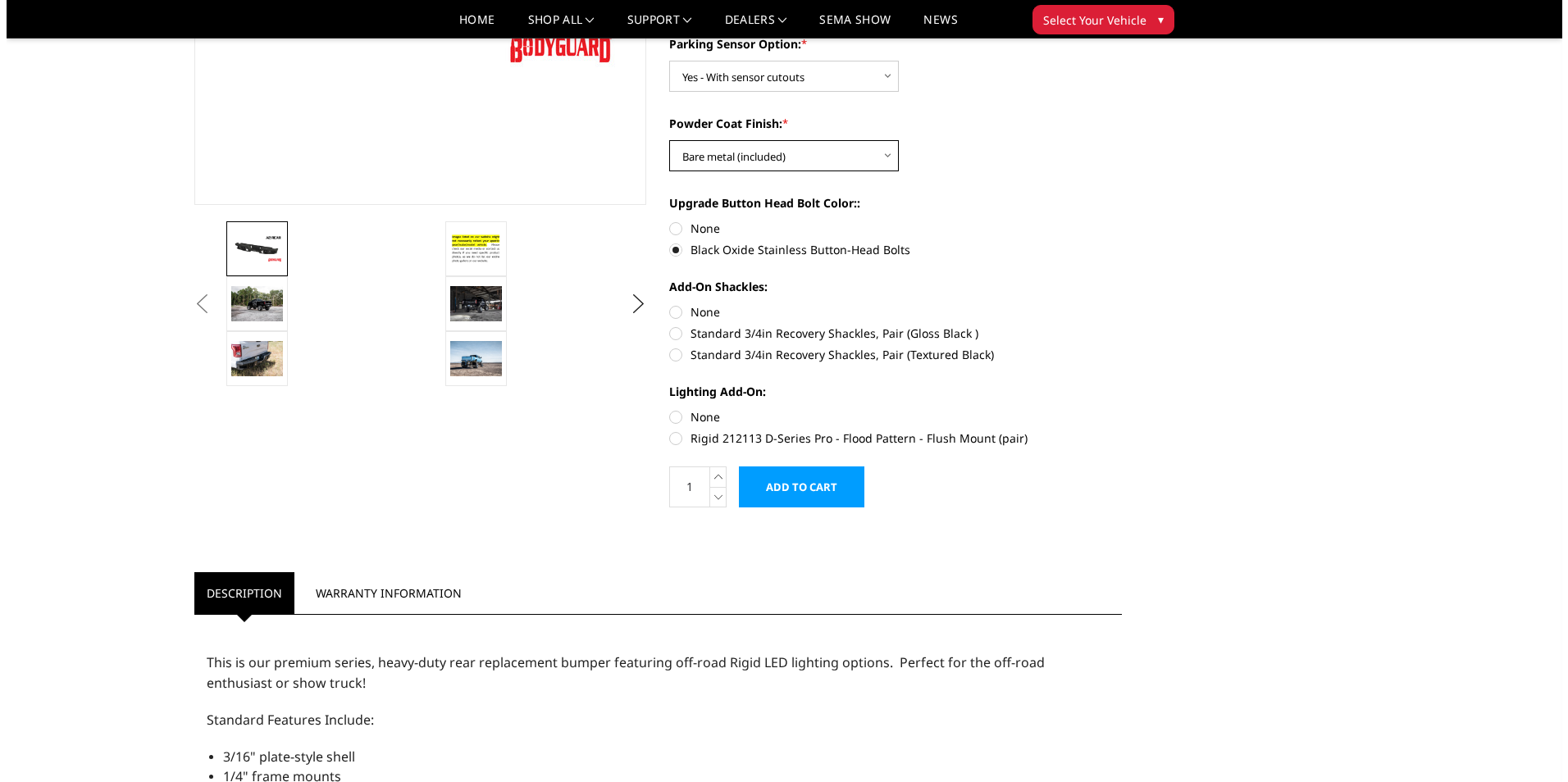
scroll to position [410, 0]
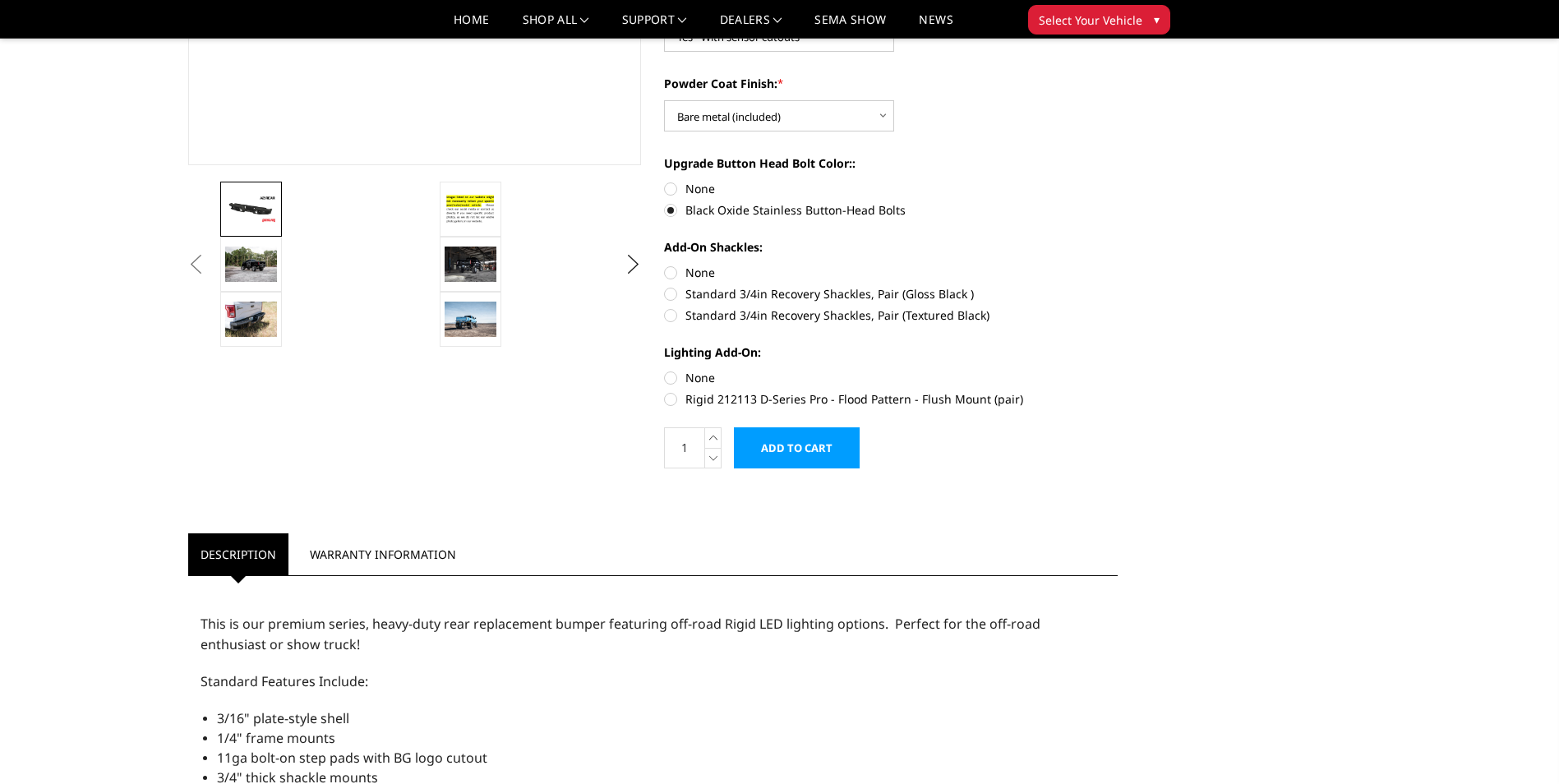
click at [805, 454] on input "Add to Cart" at bounding box center [797, 448] width 126 height 41
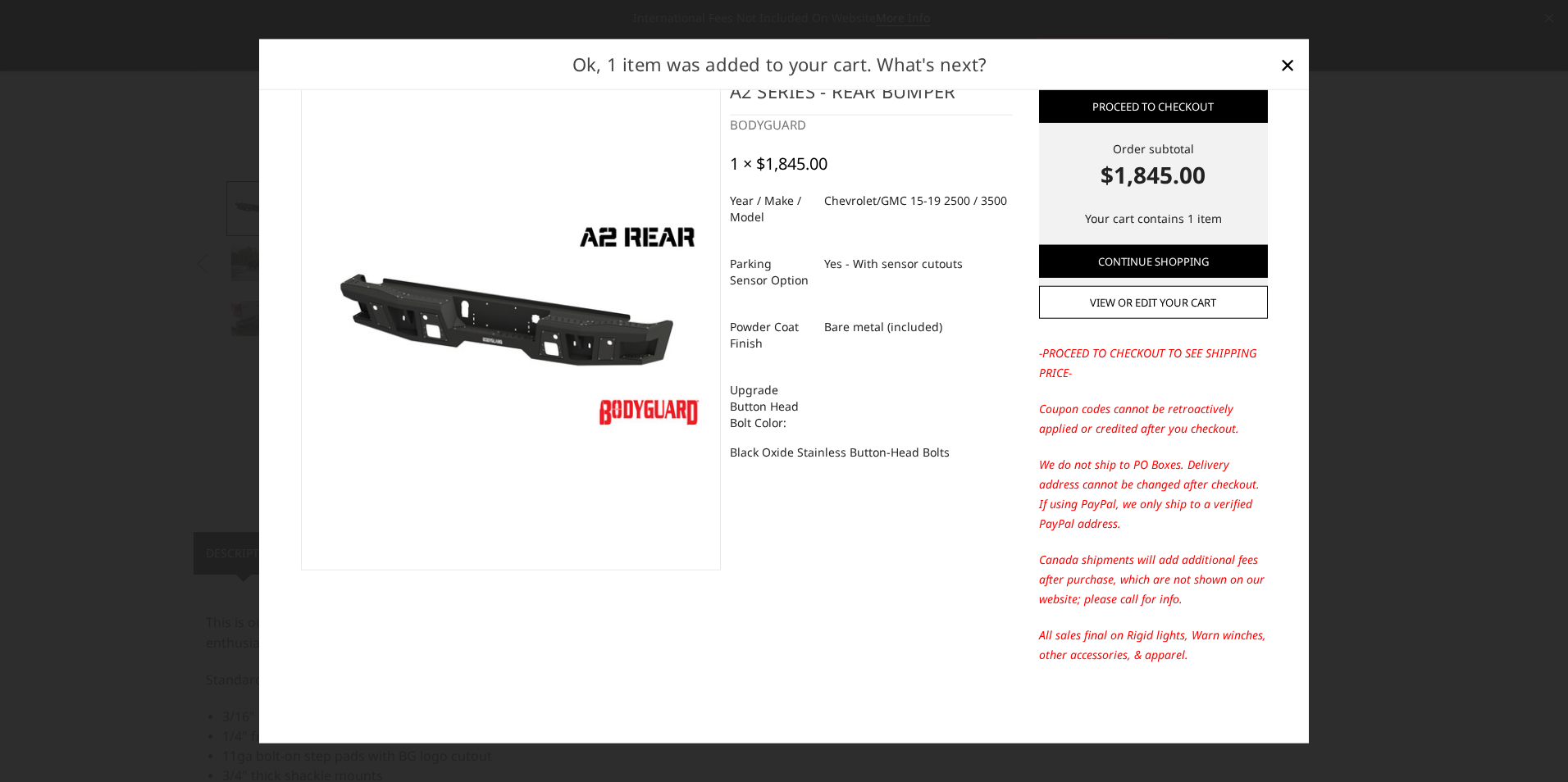
scroll to position [0, 0]
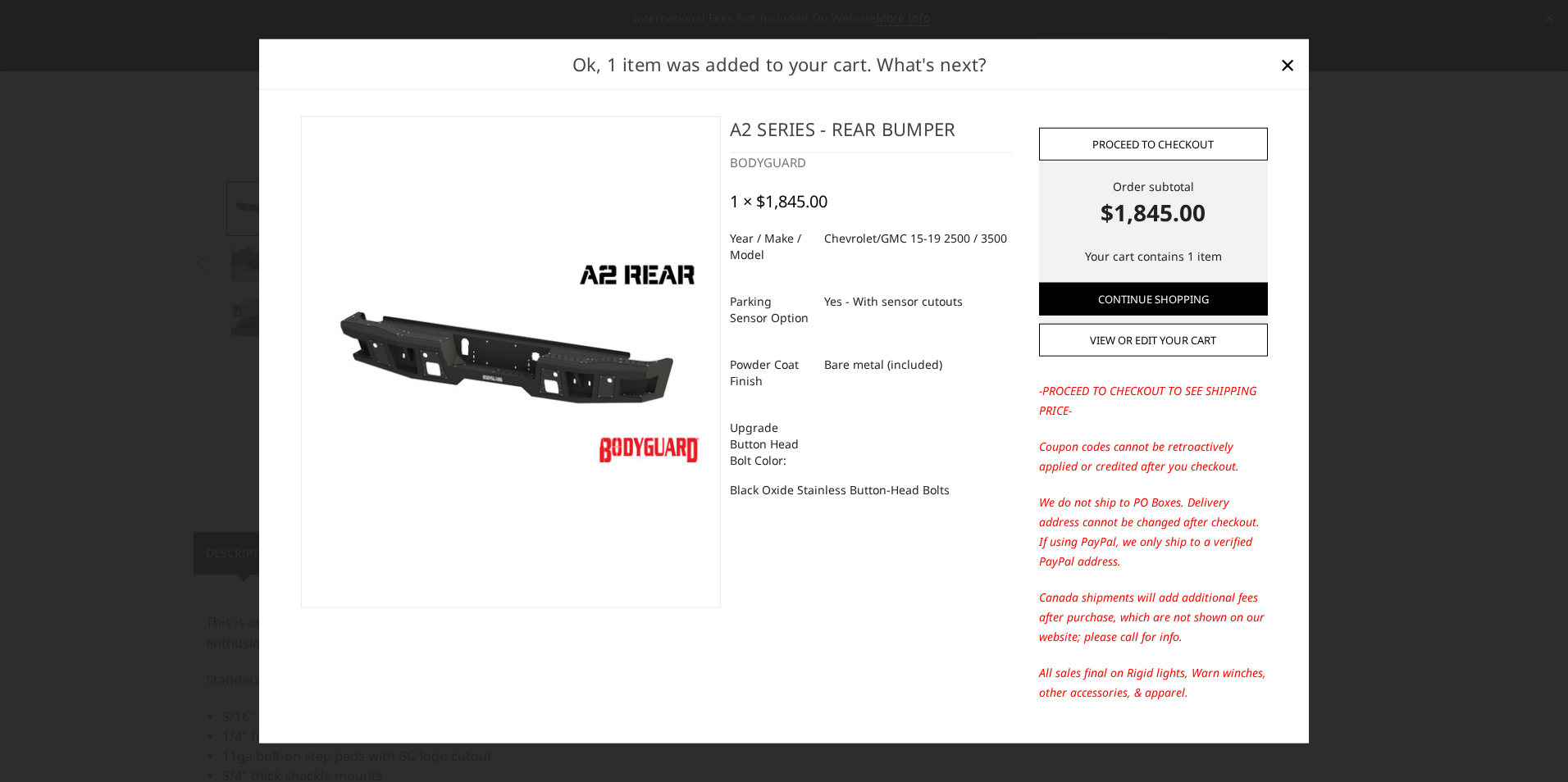
click at [1177, 138] on link "Proceed to checkout" at bounding box center [1153, 144] width 229 height 33
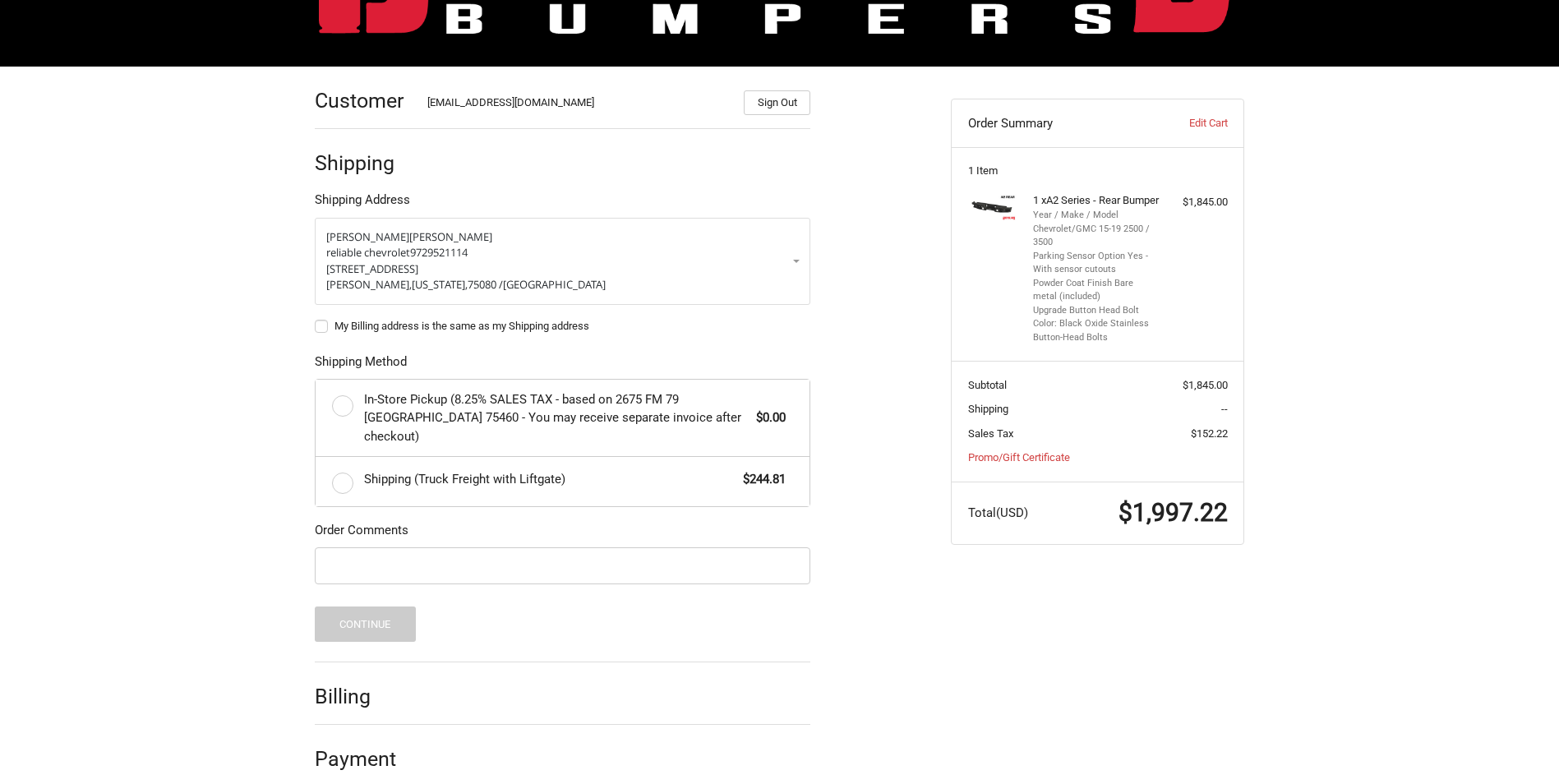
scroll to position [180, 0]
click at [323, 330] on label "My Billing address is the same as my Shipping address" at bounding box center [562, 326] width 495 height 13
click at [316, 318] on input "My Billing address is the same as my Shipping address" at bounding box center [315, 317] width 1 height 1
checkbox input "true"
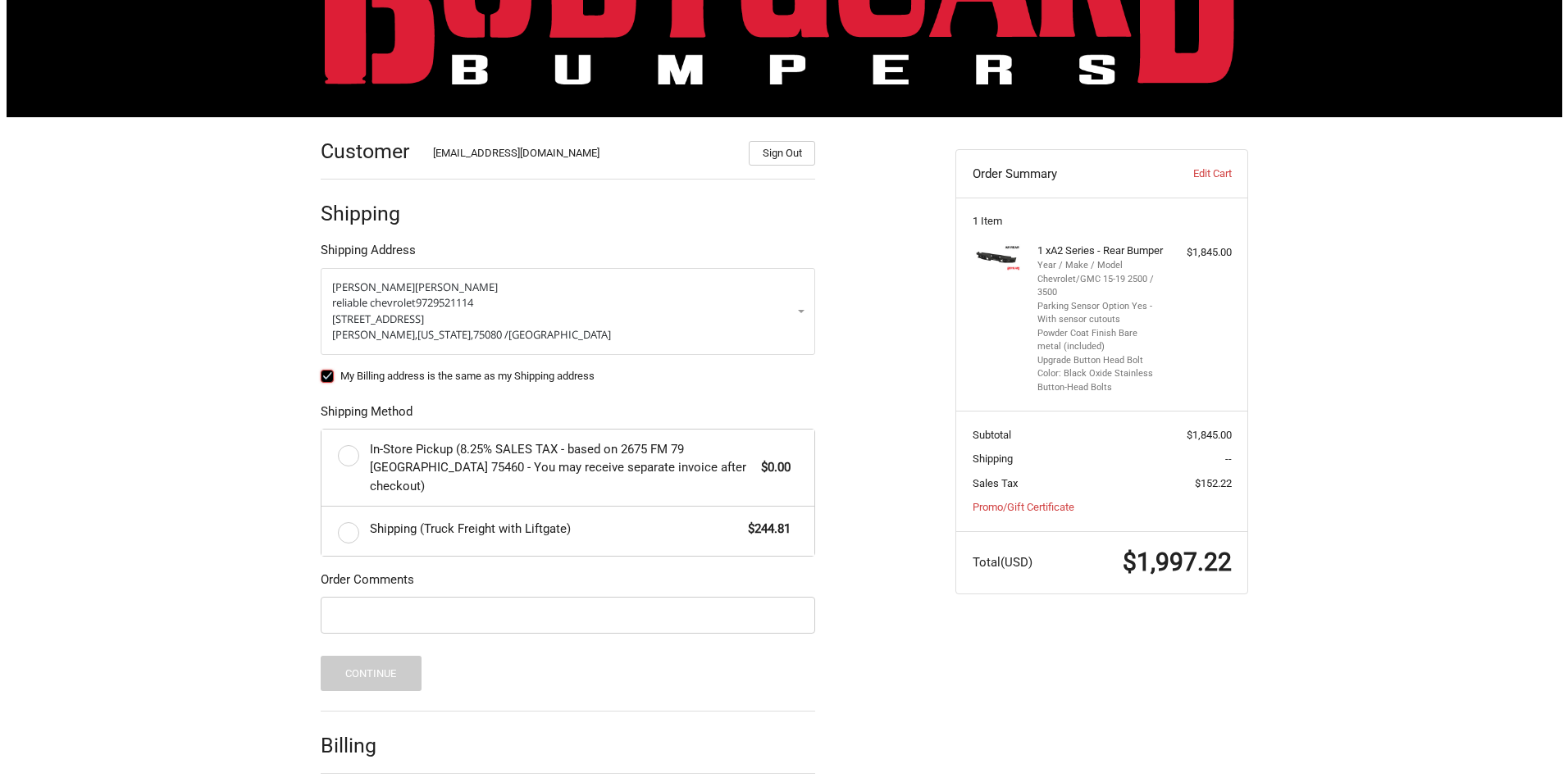
scroll to position [0, 0]
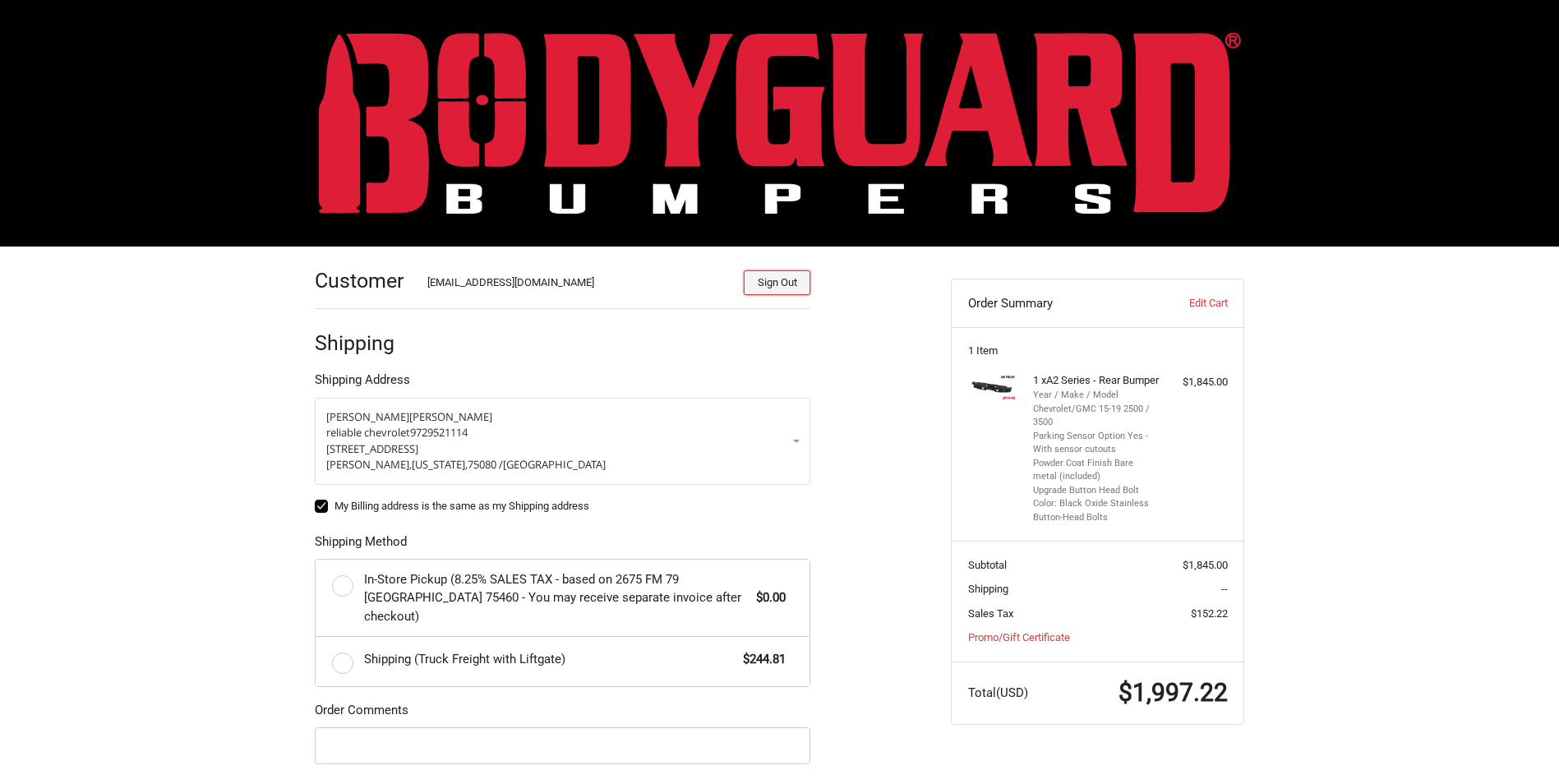
click at [786, 285] on button "Sign Out" at bounding box center [778, 282] width 67 height 25
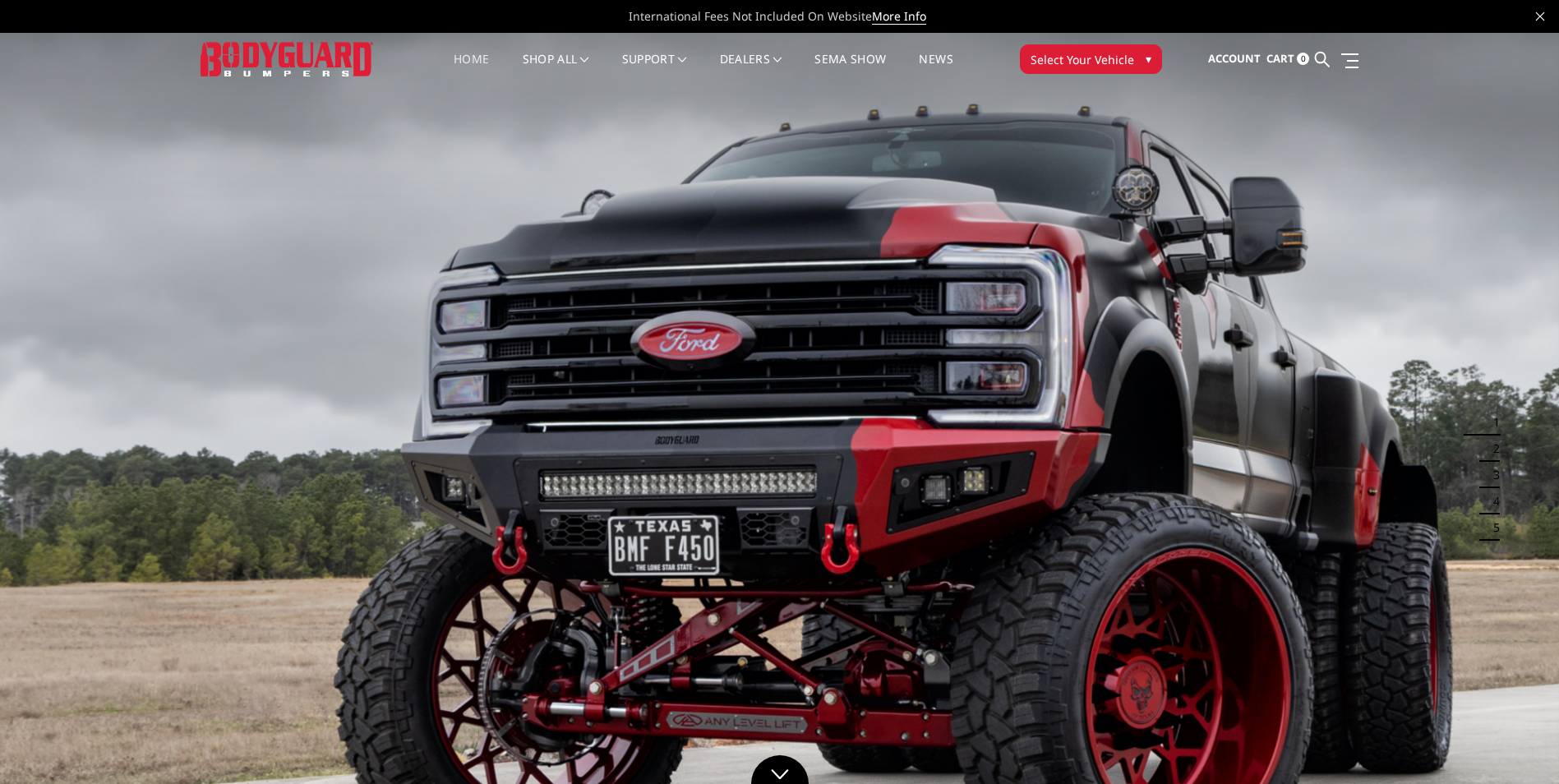
click at [1107, 59] on span "Select Your Vehicle" at bounding box center [1082, 59] width 104 height 18
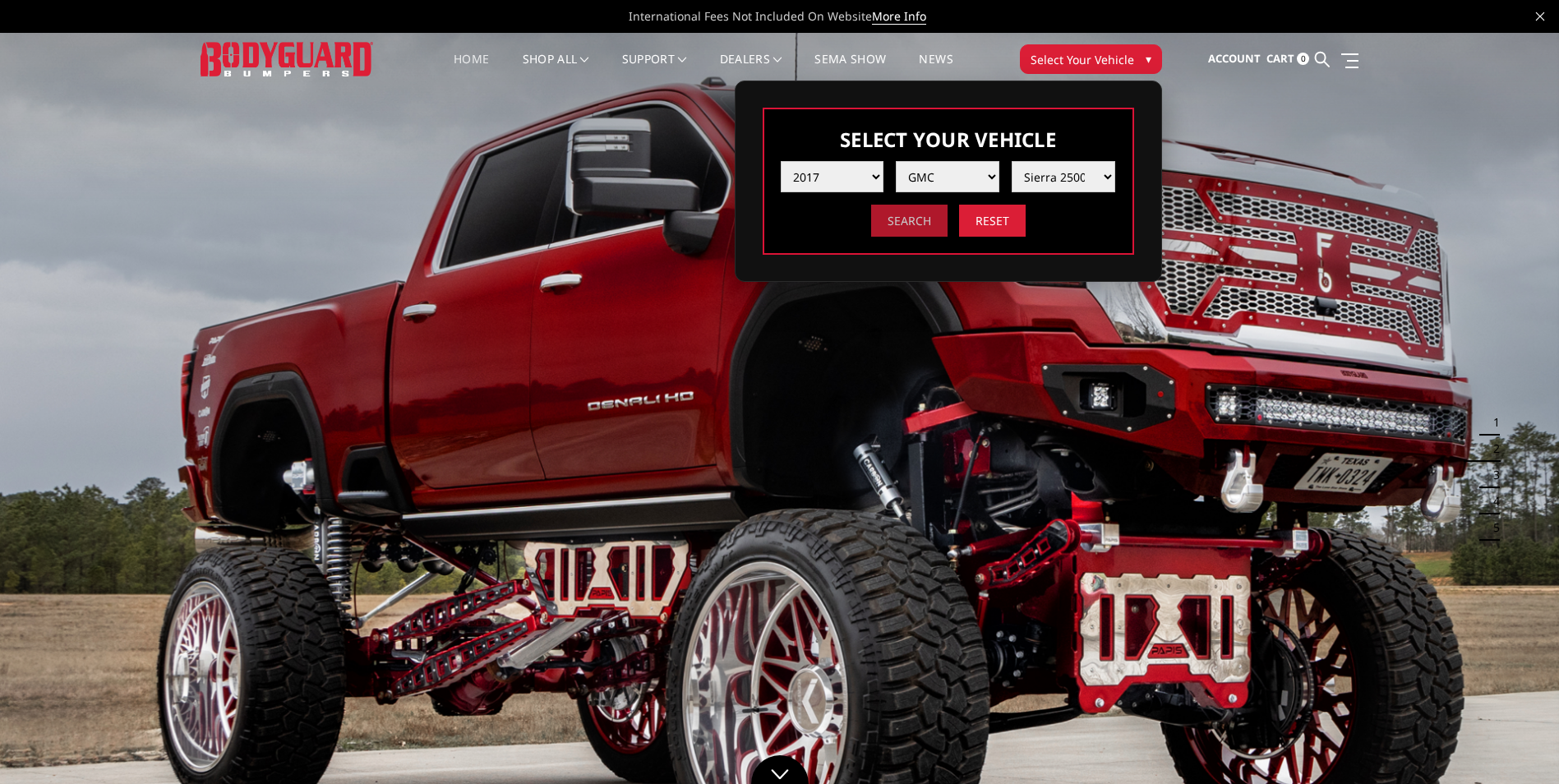
click at [921, 226] on input "Search" at bounding box center [909, 220] width 77 height 32
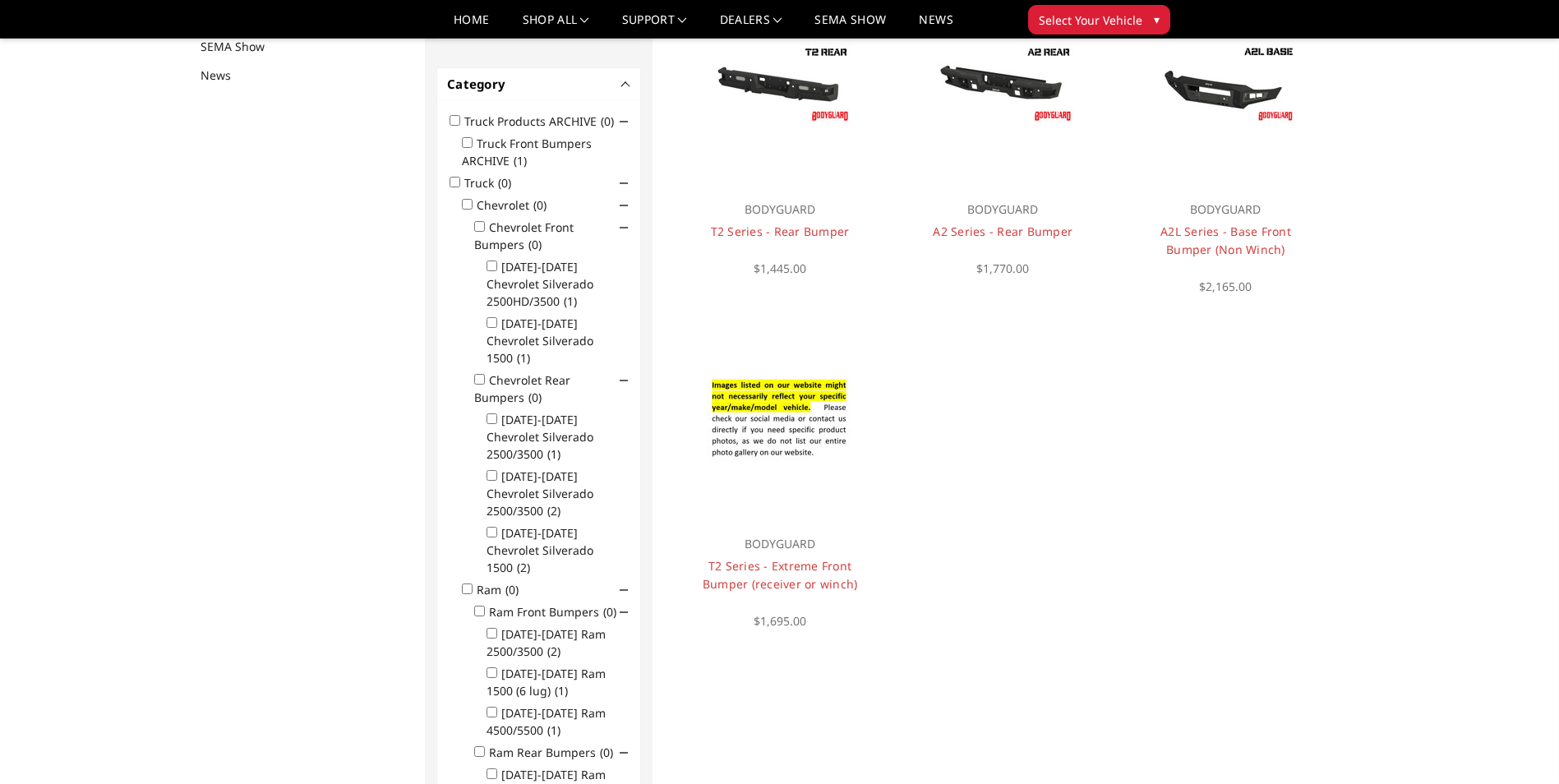
scroll to position [214, 0]
click at [1018, 223] on link "A2 Series - Rear Bumper" at bounding box center [1003, 230] width 140 height 16
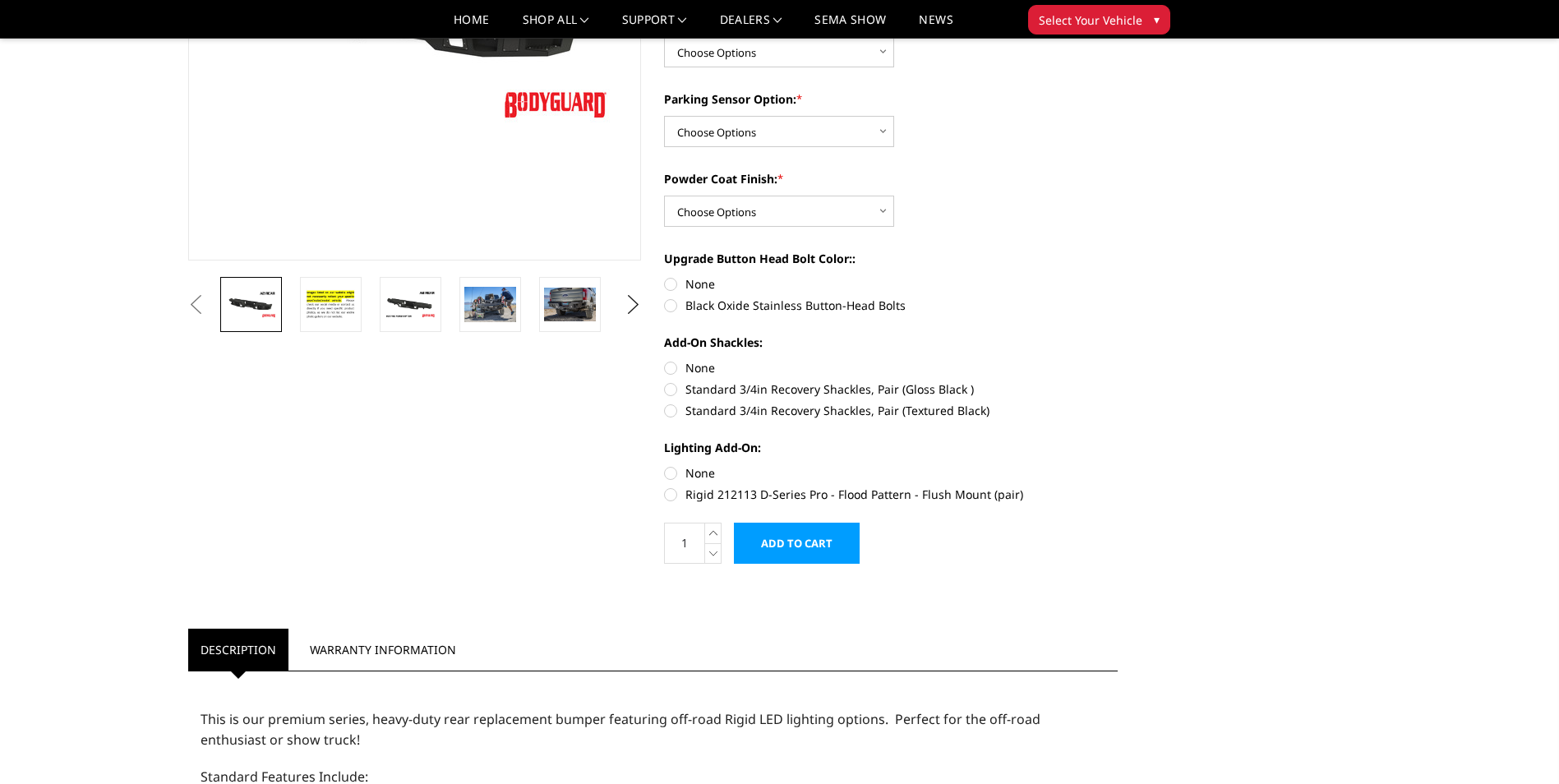
scroll to position [329, 0]
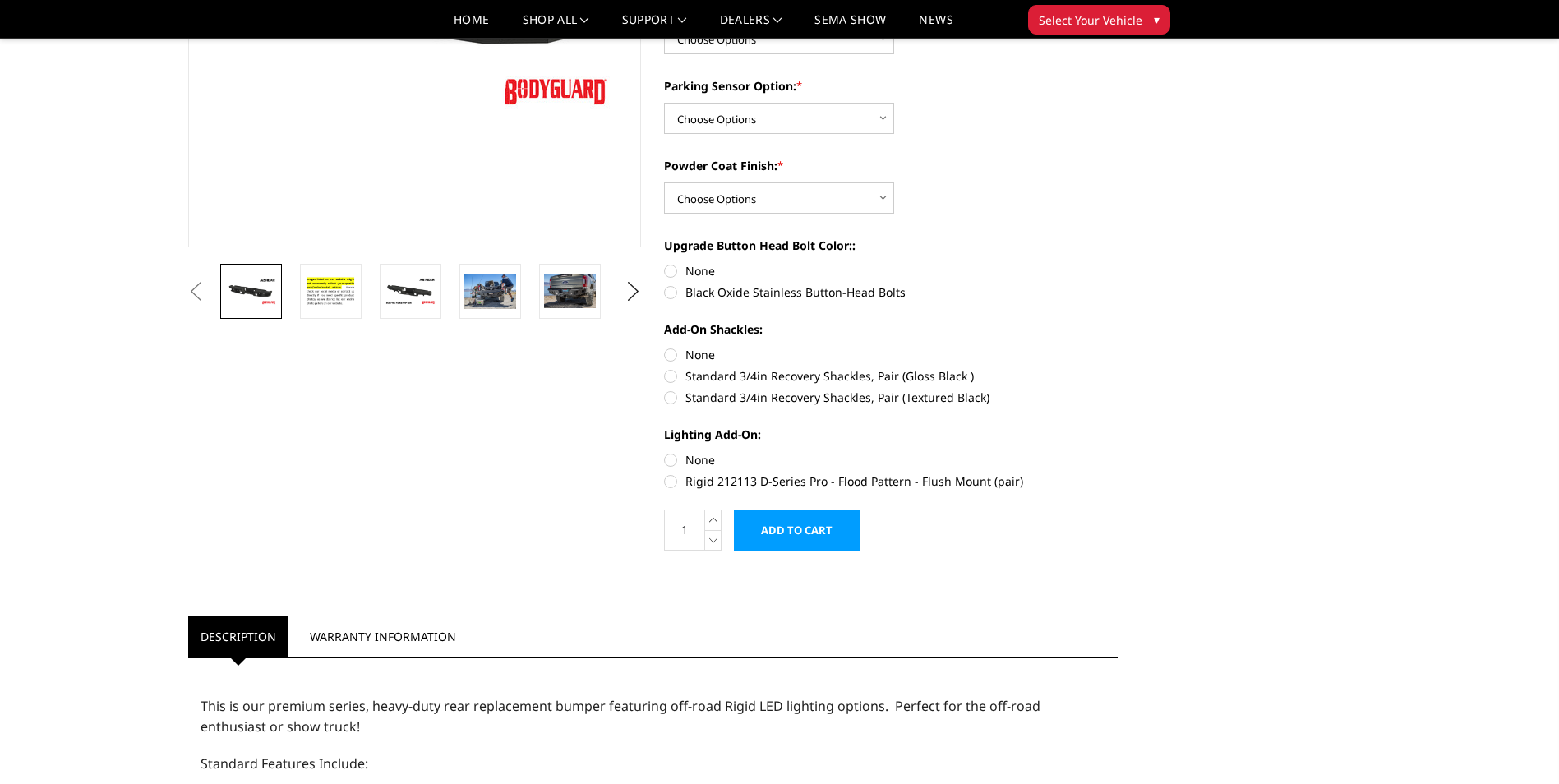
click at [674, 291] on label "Black Oxide Stainless Button-Head Bolts" at bounding box center [891, 292] width 454 height 18
click at [1118, 263] on input "Black Oxide Stainless Button-Head Bolts" at bounding box center [1118, 262] width 1 height 1
radio input "true"
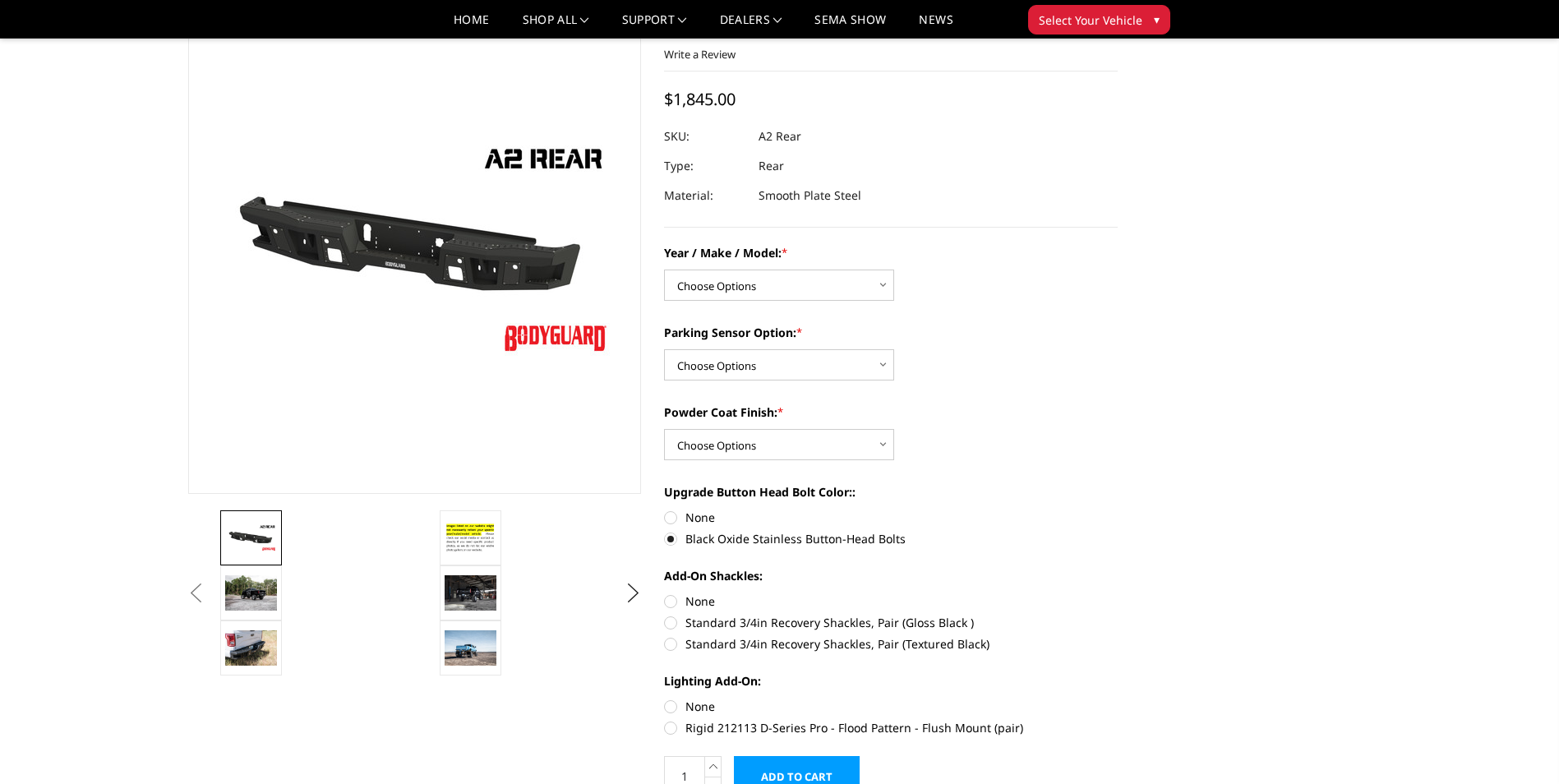
scroll to position [165, 0]
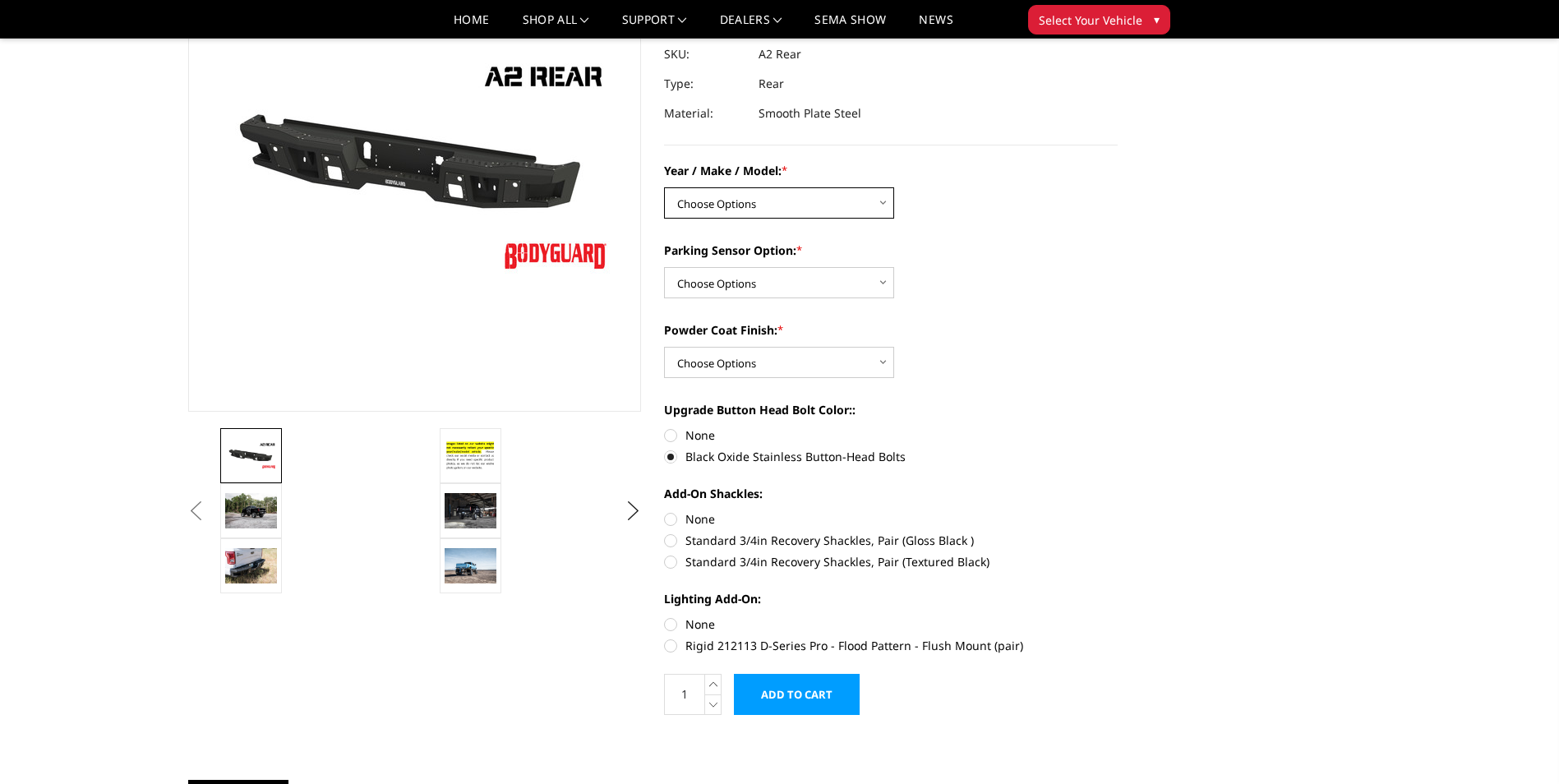
click at [882, 205] on select "Choose Options Chevrolet/GMC 20-24 2500 / 3500 Chevrolet/GMC 15-19 2500 / 3500 …" at bounding box center [779, 203] width 231 height 31
select select "1606"
click at [664, 187] on select "Choose Options Chevrolet/GMC 20-24 2500 / 3500 Chevrolet/GMC 15-19 2500 / 3500 …" at bounding box center [779, 203] width 231 height 31
click at [879, 281] on select "Choose Options Yes - With sensor cutouts No - Without sensor cutouts" at bounding box center [779, 283] width 231 height 31
select select "564"
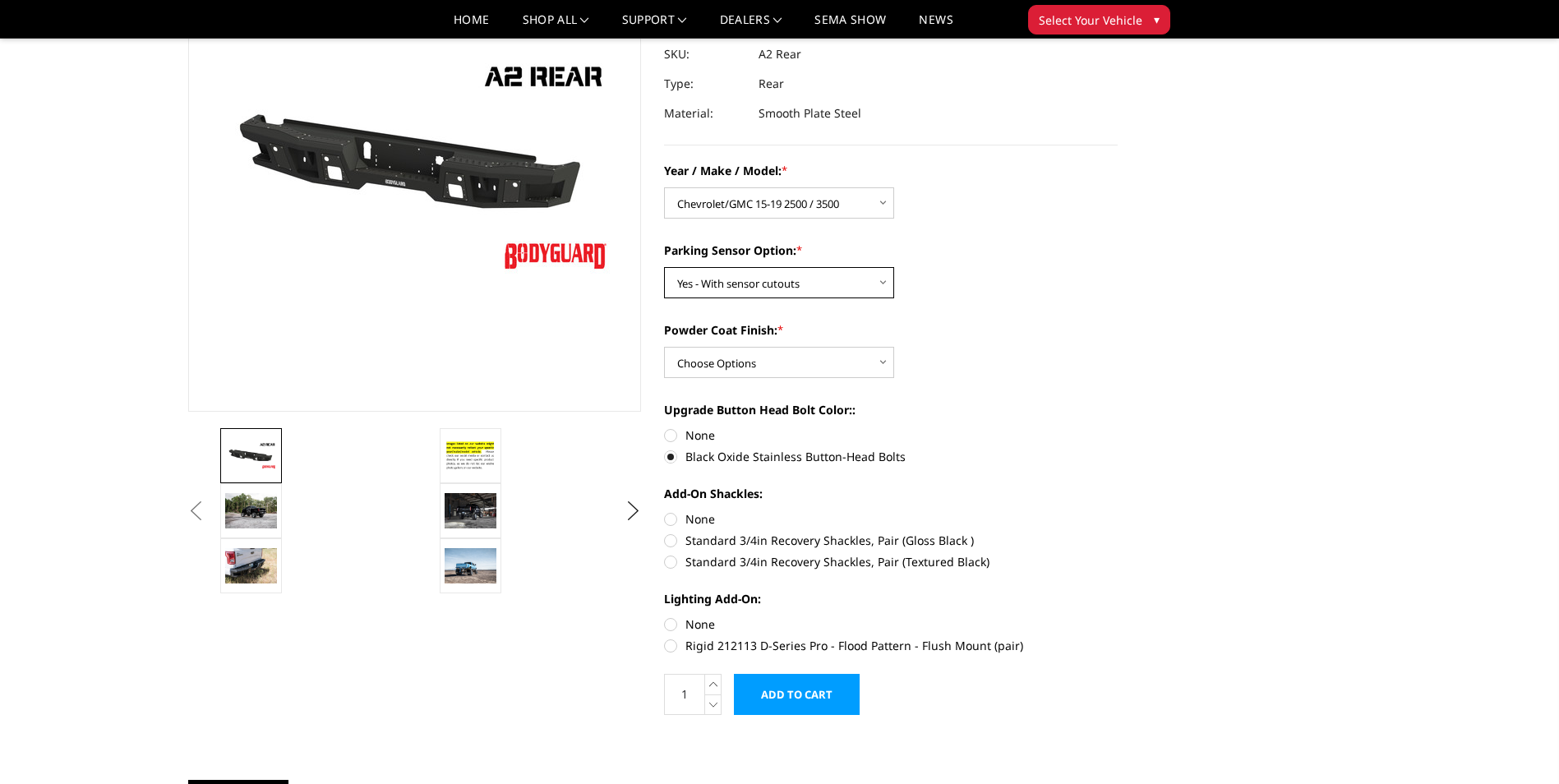
click at [664, 268] on select "Choose Options Yes - With sensor cutouts No - Without sensor cutouts" at bounding box center [779, 283] width 231 height 31
click at [881, 366] on select "Choose Options Bare metal (included) Texture black powder coat" at bounding box center [779, 363] width 231 height 31
select select "551"
click at [664, 347] on select "Choose Options Bare metal (included) Texture black powder coat" at bounding box center [779, 363] width 231 height 31
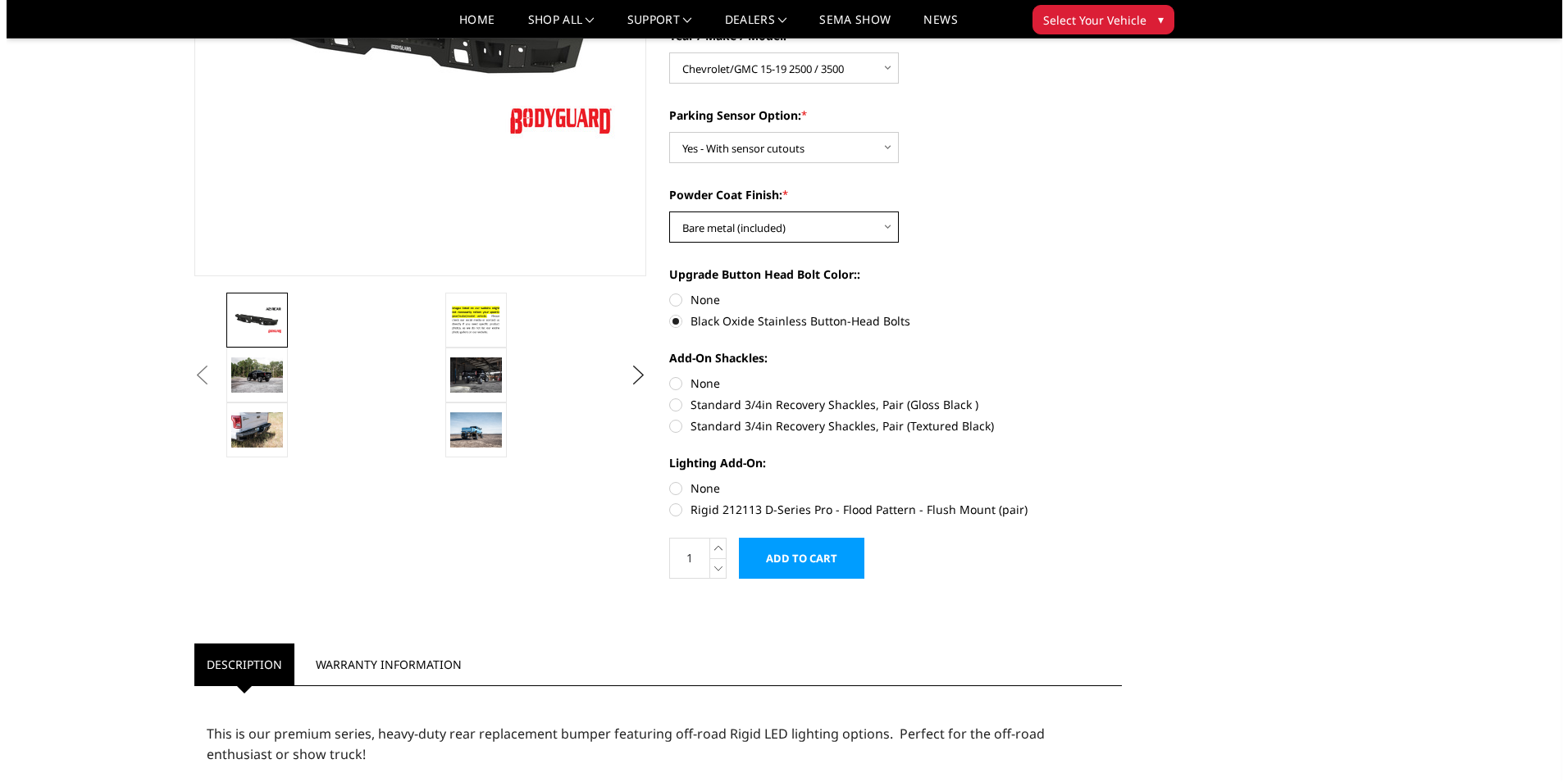
scroll to position [328, 0]
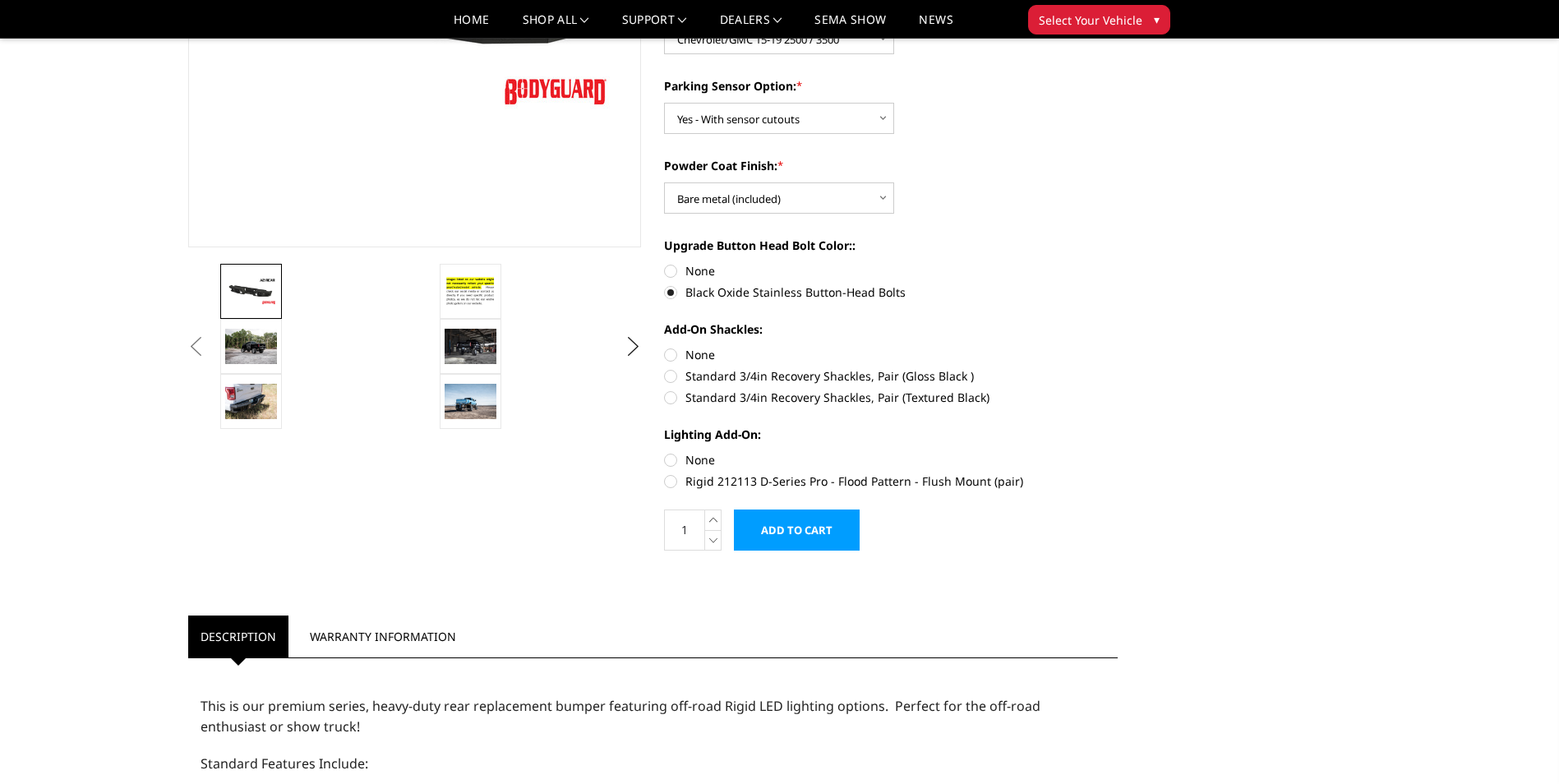
click at [812, 529] on input "Add to Cart" at bounding box center [797, 530] width 126 height 41
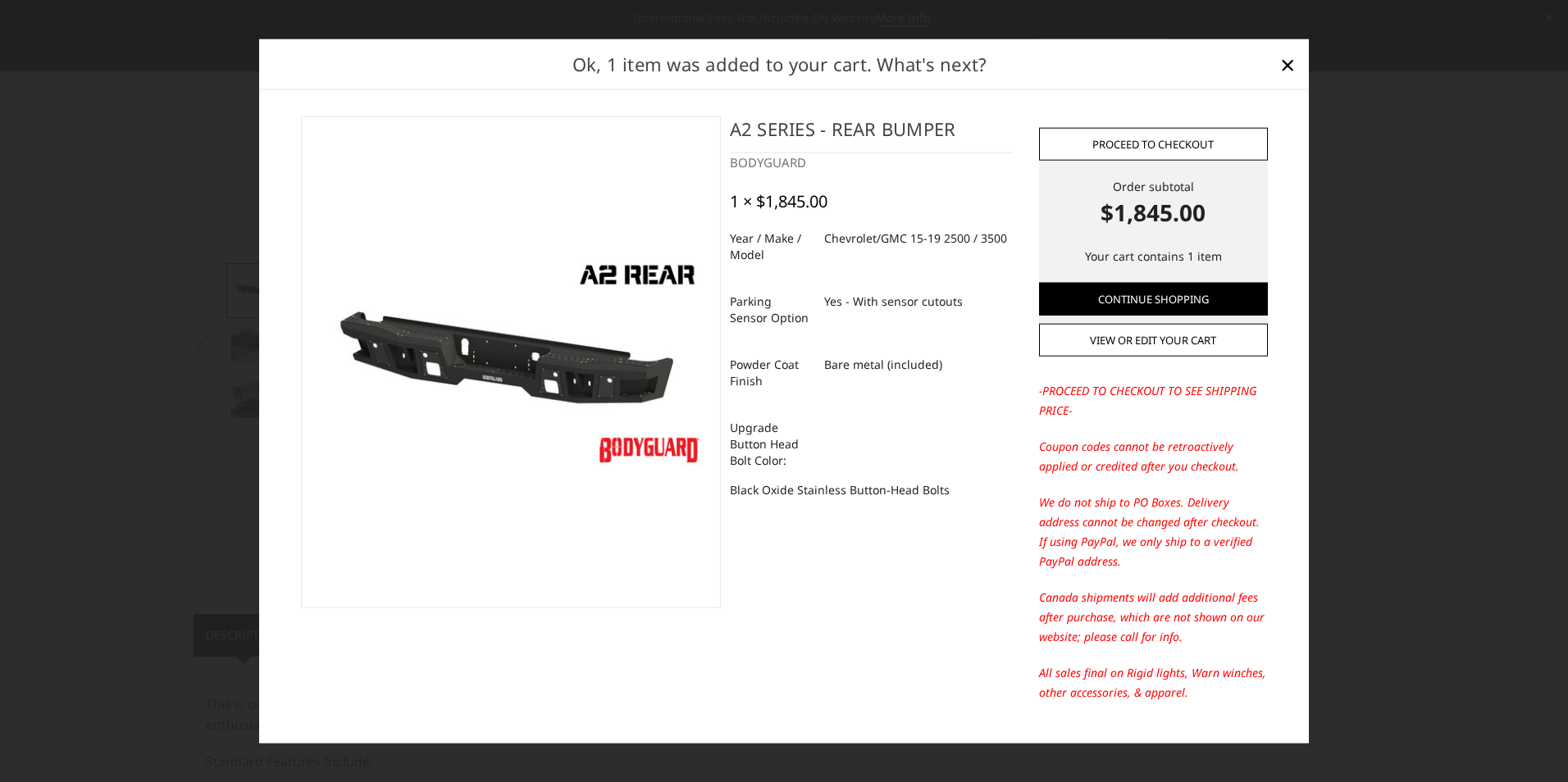
click at [1203, 140] on link "Proceed to checkout" at bounding box center [1153, 144] width 229 height 33
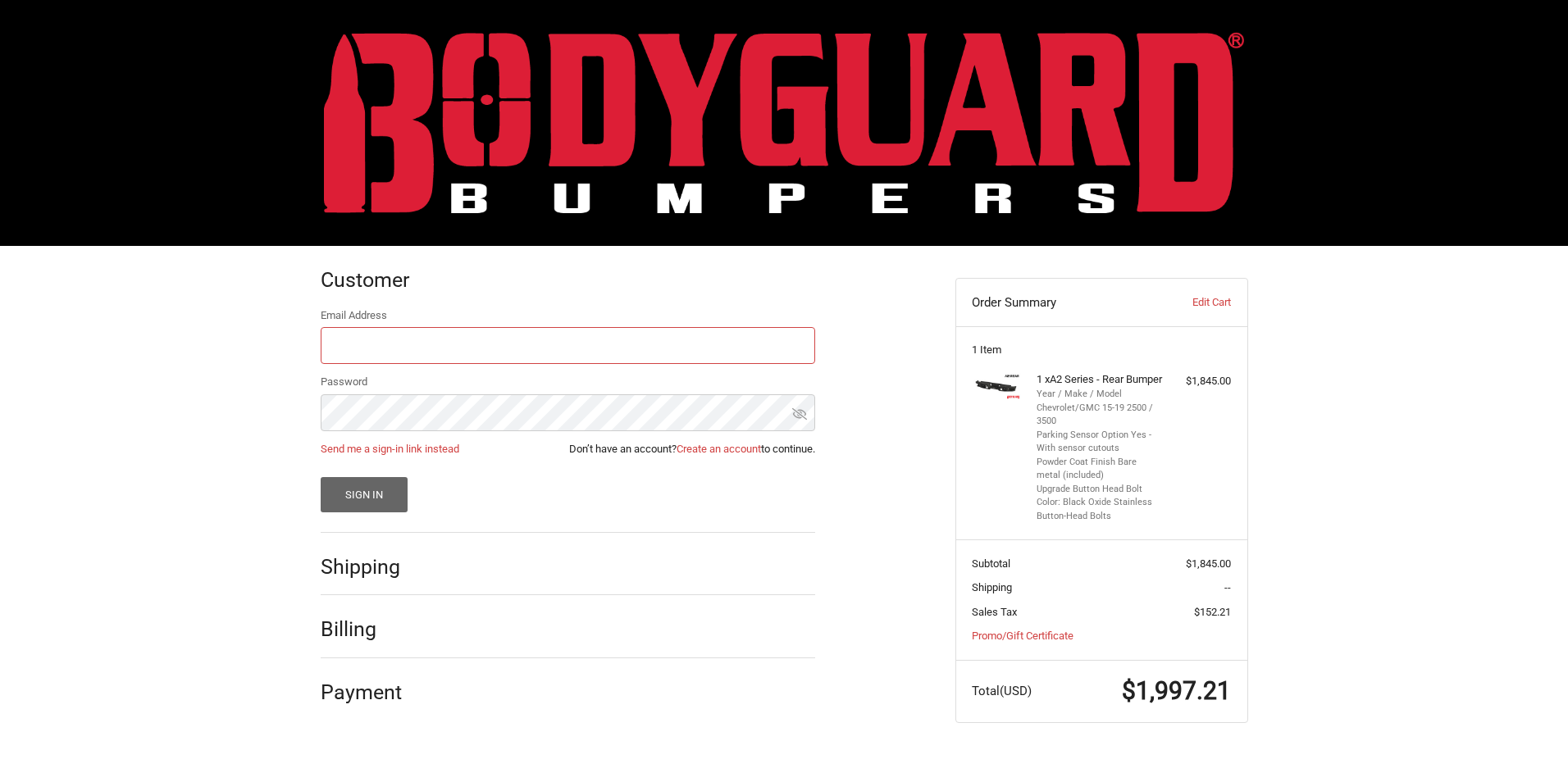
type input "[EMAIL_ADDRESS][DOMAIN_NAME]"
click at [359, 488] on button "Sign In" at bounding box center [364, 495] width 88 height 35
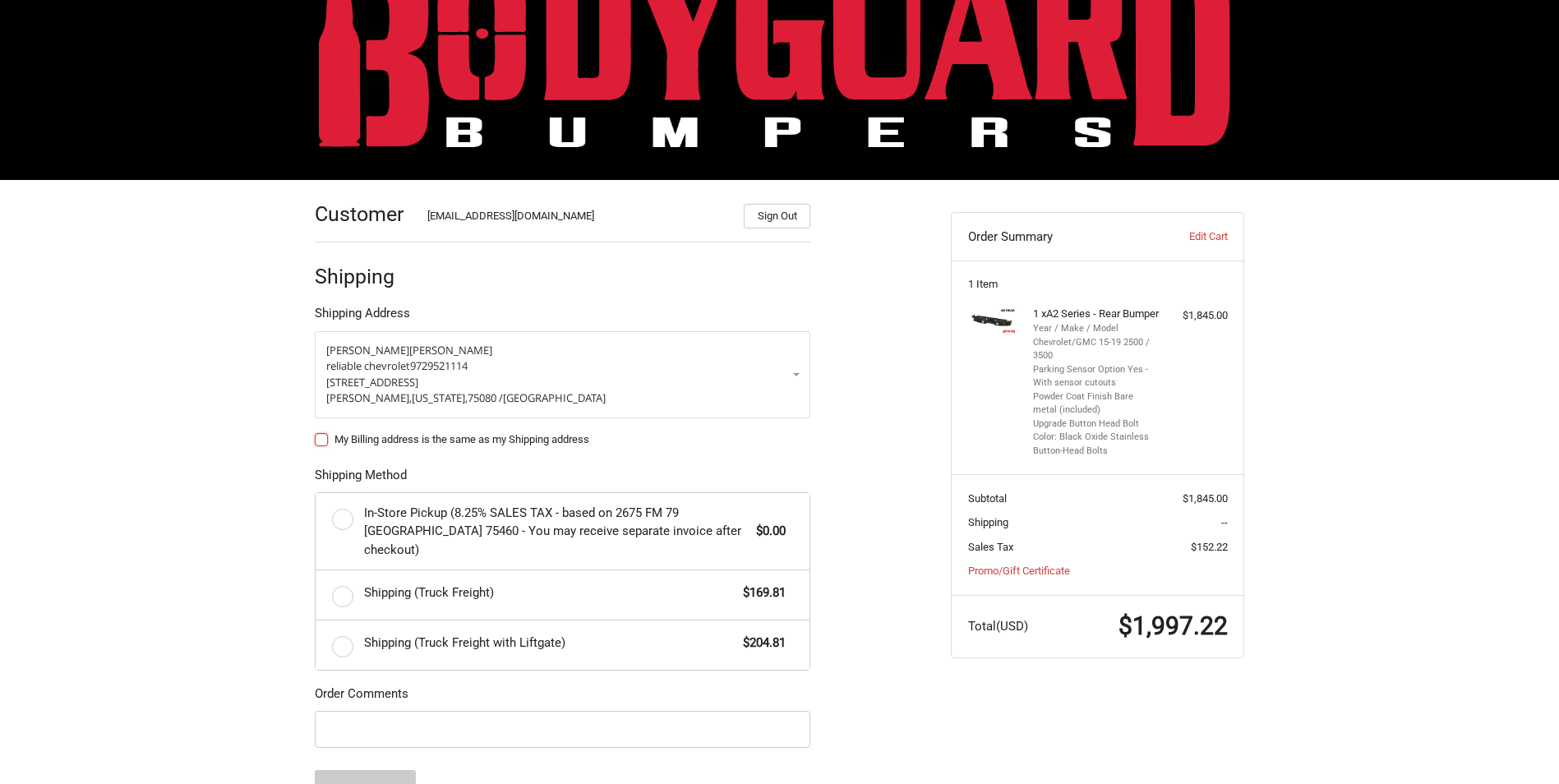
scroll to position [165, 0]
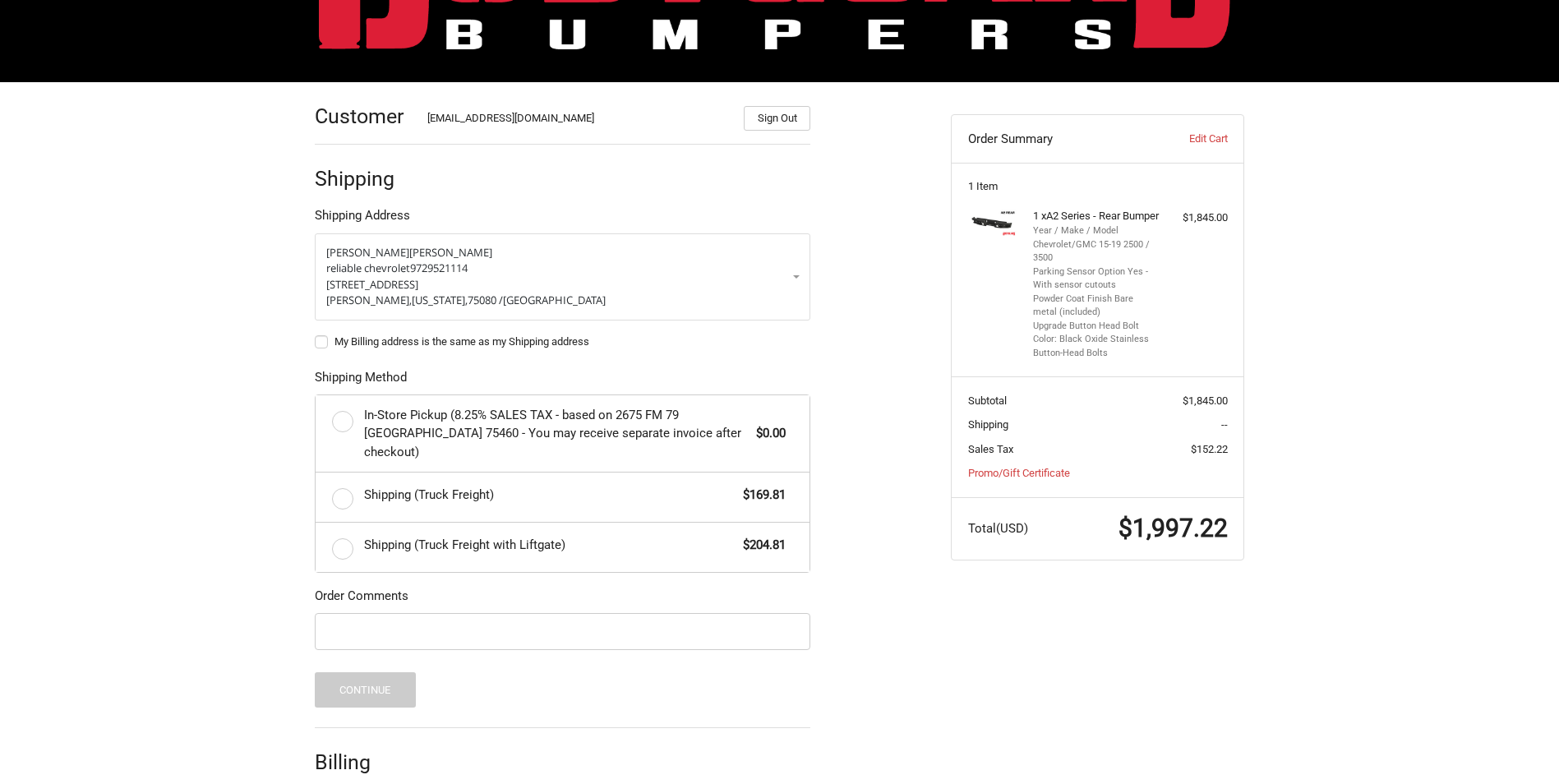
click at [322, 341] on label "My Billing address is the same as my Shipping address" at bounding box center [562, 342] width 495 height 13
click at [316, 334] on input "My Billing address is the same as my Shipping address" at bounding box center [315, 333] width 1 height 1
checkbox input "true"
click at [346, 529] on label "Shipping (Truck Freight with Liftgate) $204.81" at bounding box center [563, 547] width 494 height 49
click at [317, 524] on input "Shipping (Truck Freight with Liftgate) $204.81" at bounding box center [316, 523] width 1 height 1
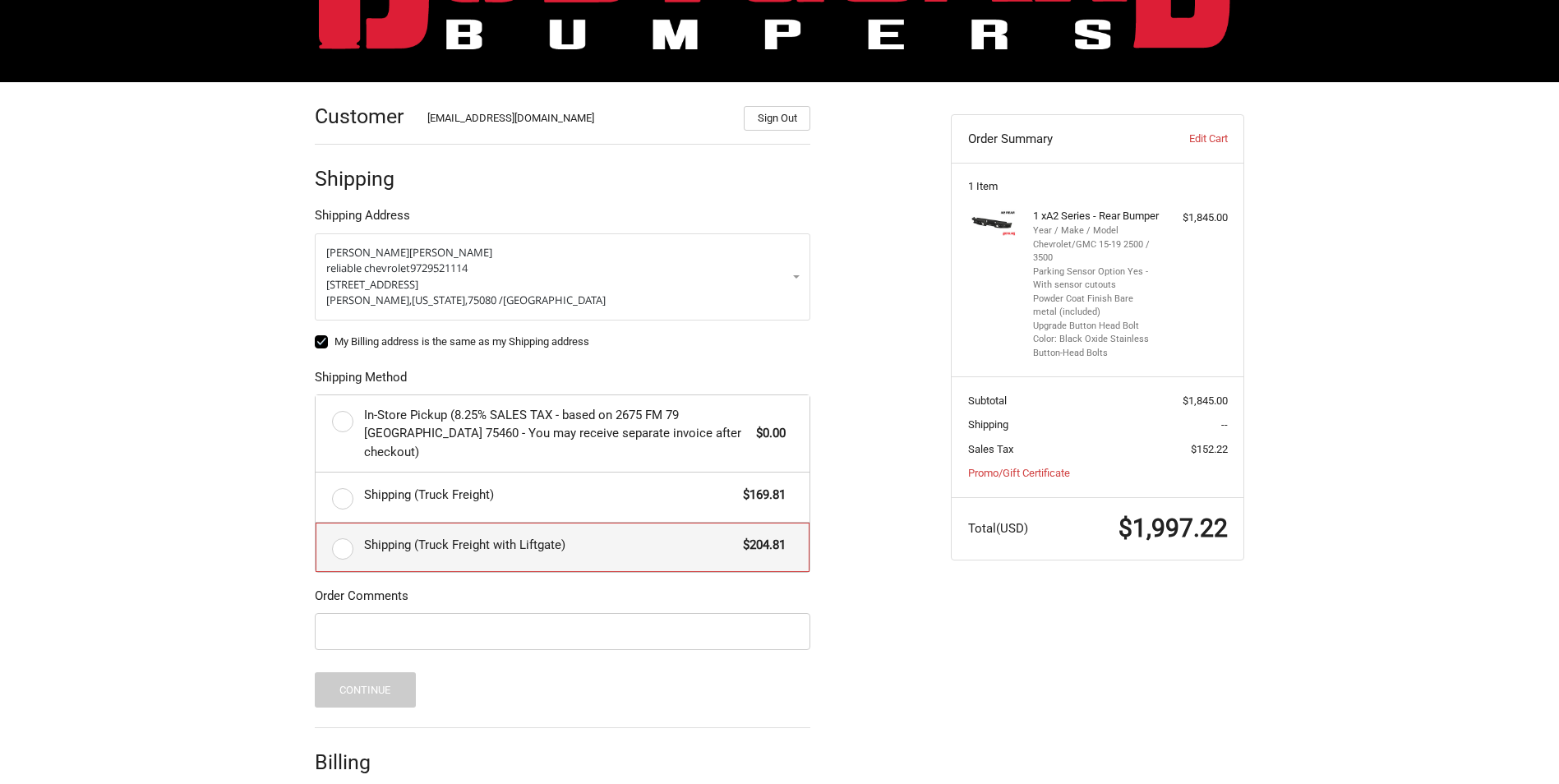
radio input "true"
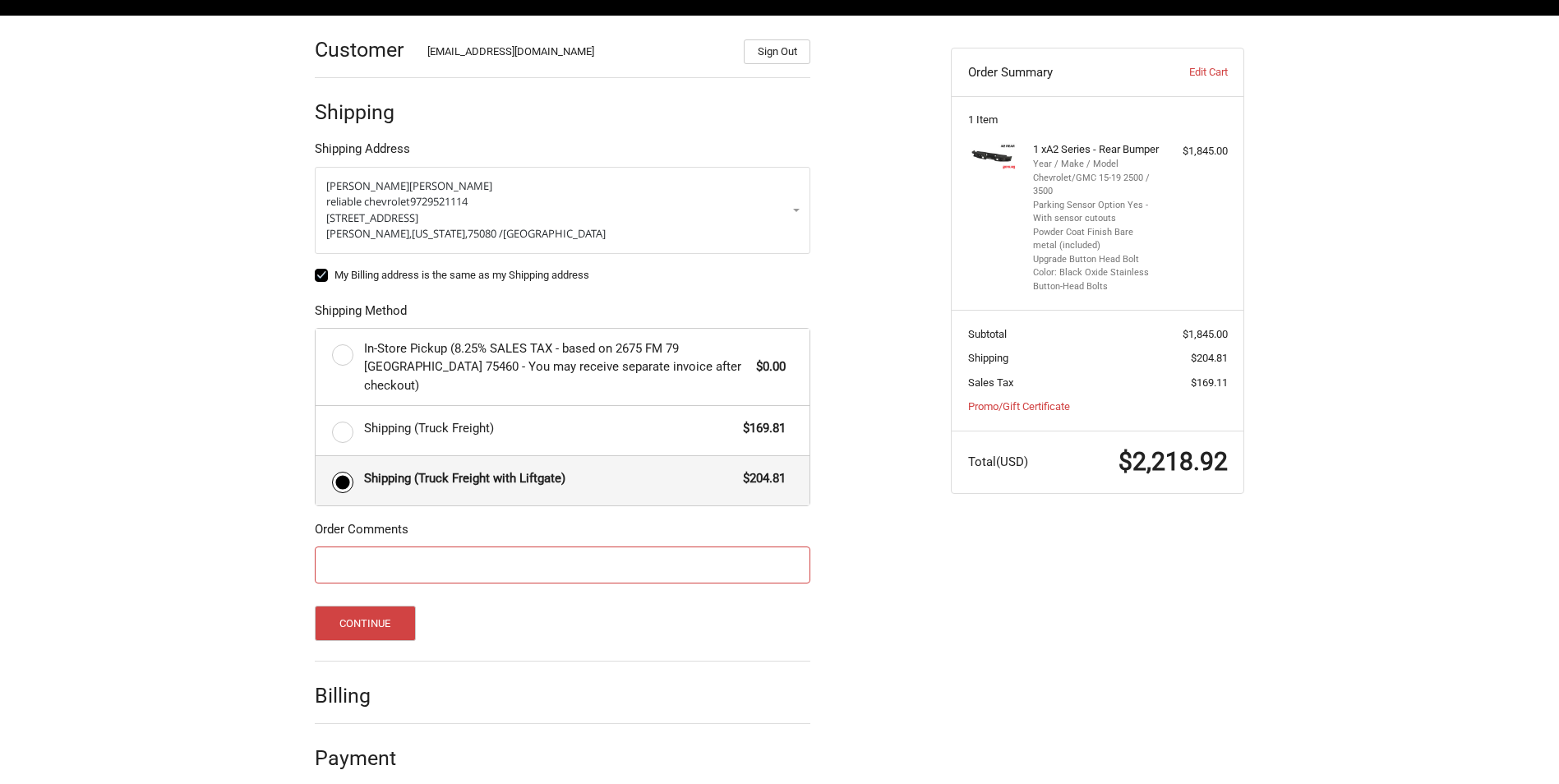
click at [381, 555] on input "Order Comments" at bounding box center [562, 565] width 495 height 37
type input "PO IS 67318-55"
click at [377, 609] on button "Continue" at bounding box center [365, 623] width 101 height 35
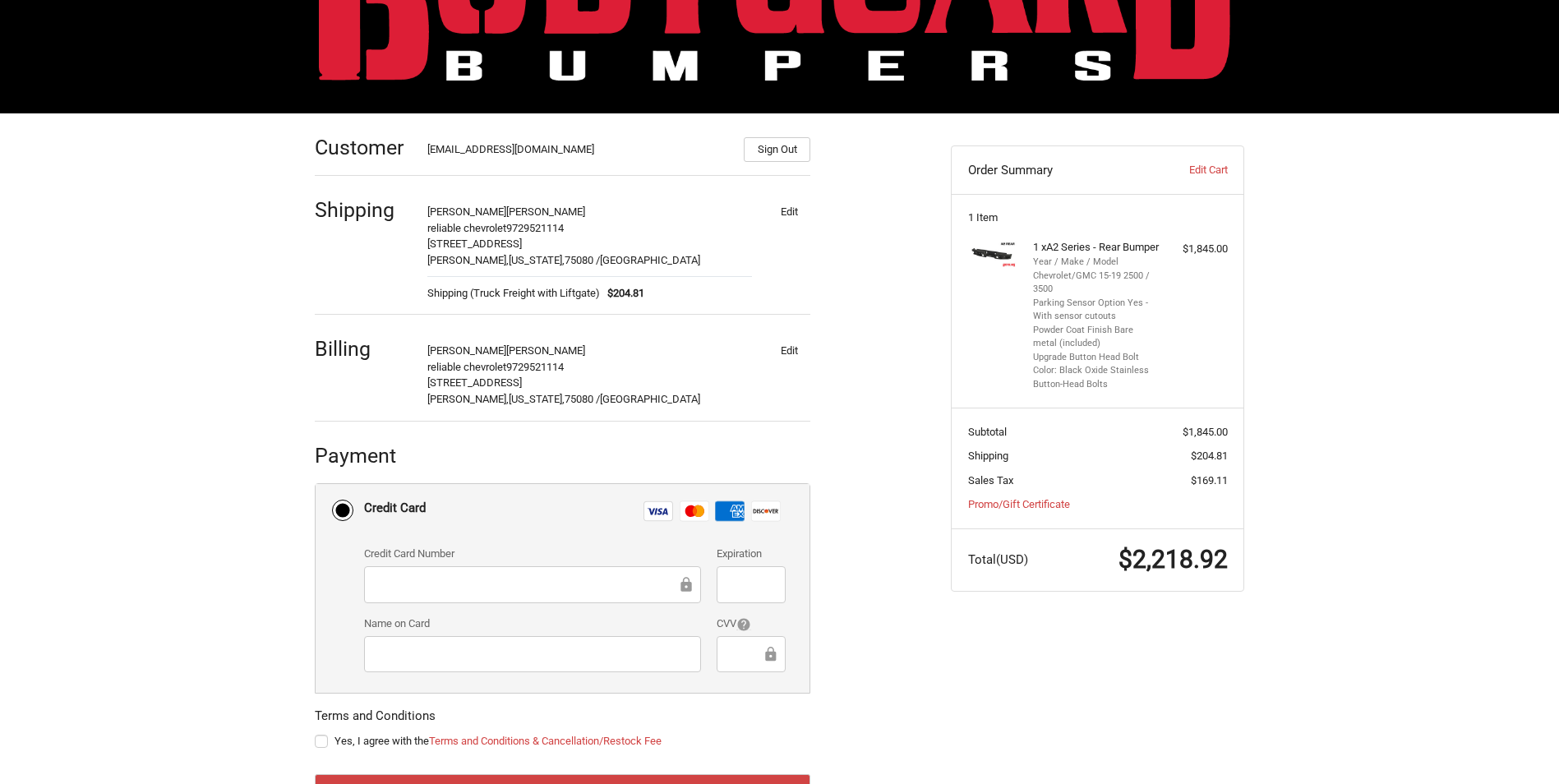
scroll to position [205, 0]
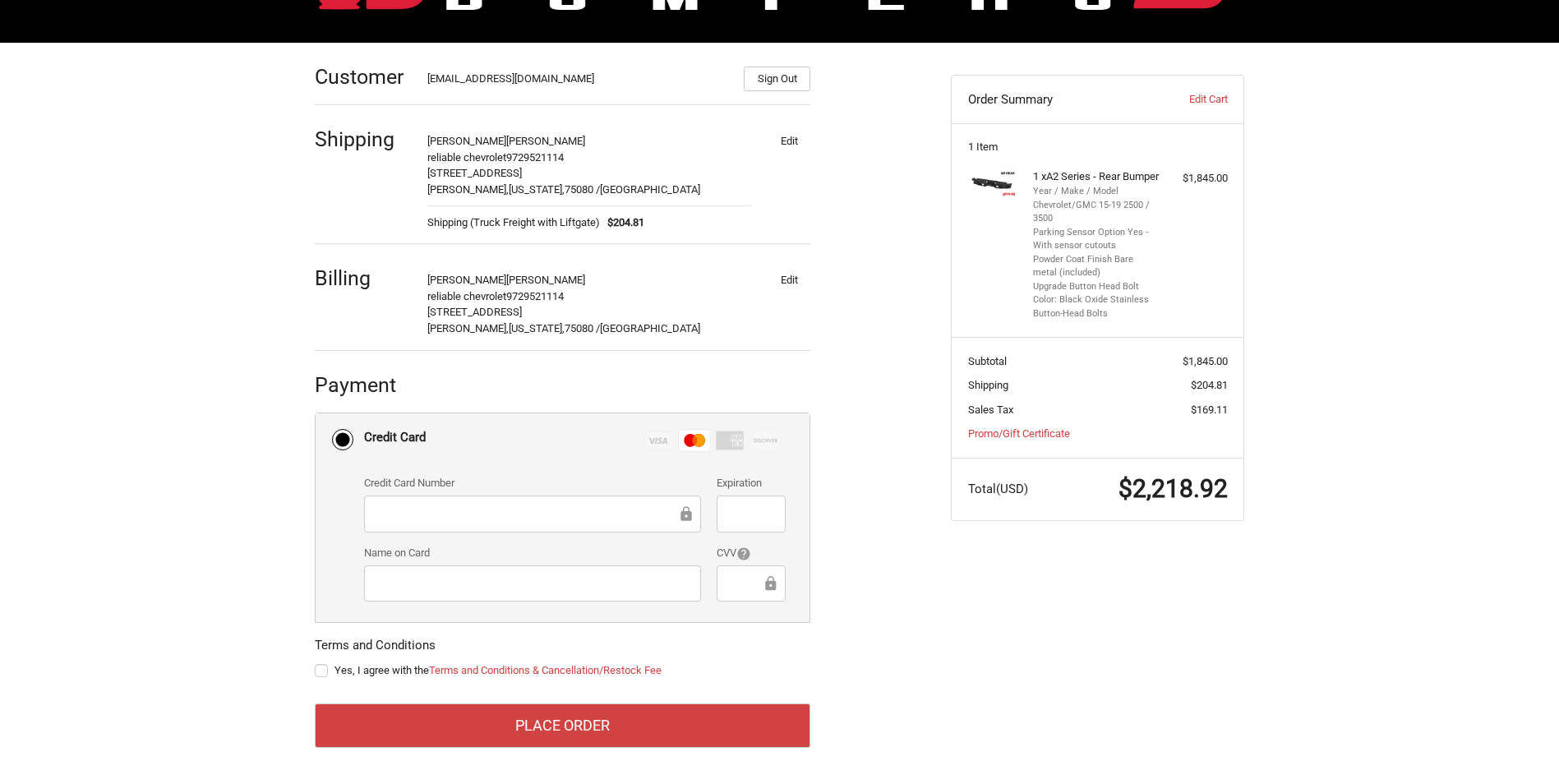
click at [327, 671] on label "Yes, I agree with the Terms and Conditions & Cancellation/Restock Fee" at bounding box center [562, 670] width 495 height 13
click at [316, 664] on input "Yes, I agree with the Terms and Conditions & Cancellation/Restock Fee" at bounding box center [315, 663] width 1 height 1
checkbox input "true"
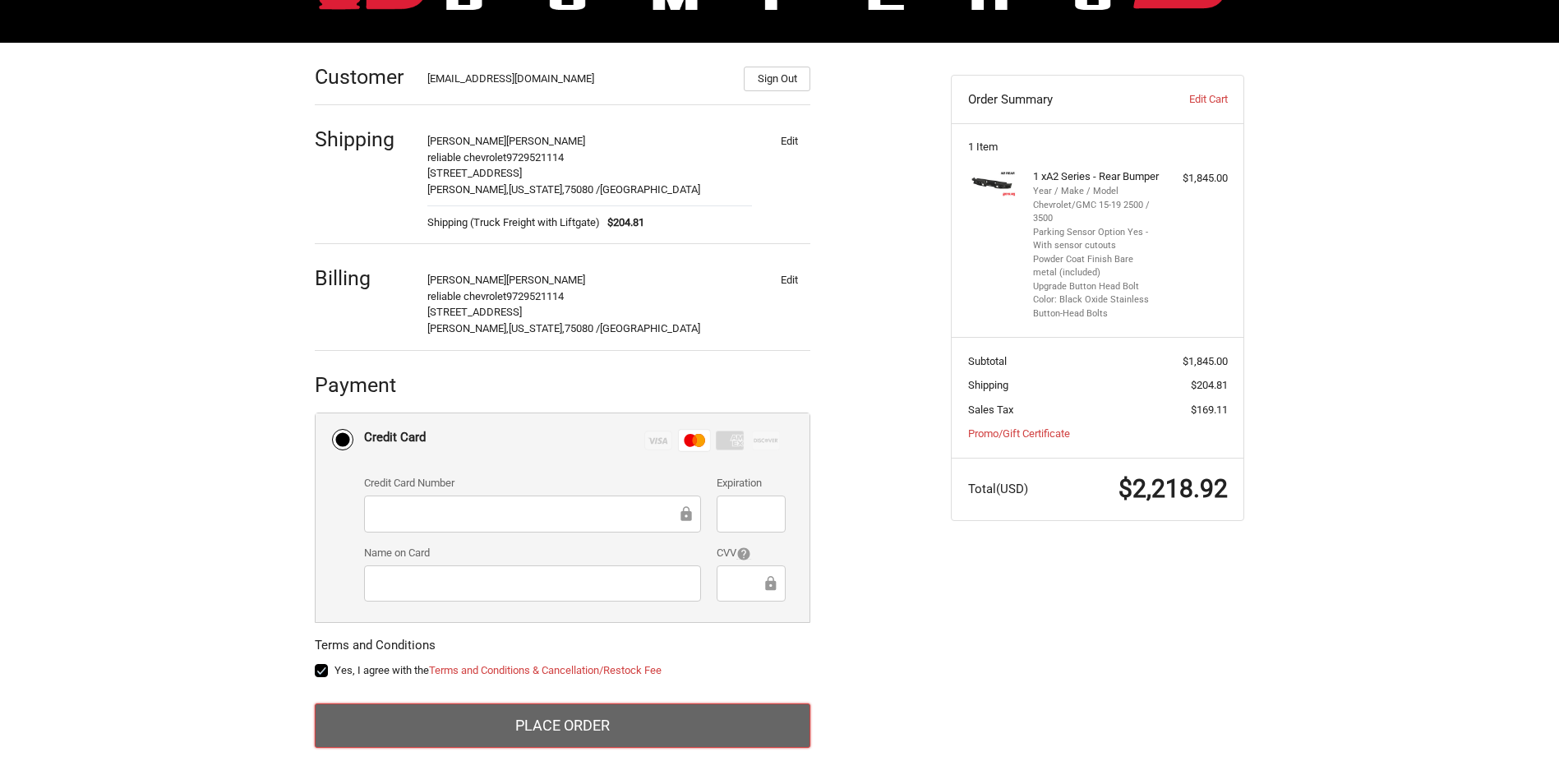
click at [651, 729] on button "Place Order" at bounding box center [562, 726] width 495 height 44
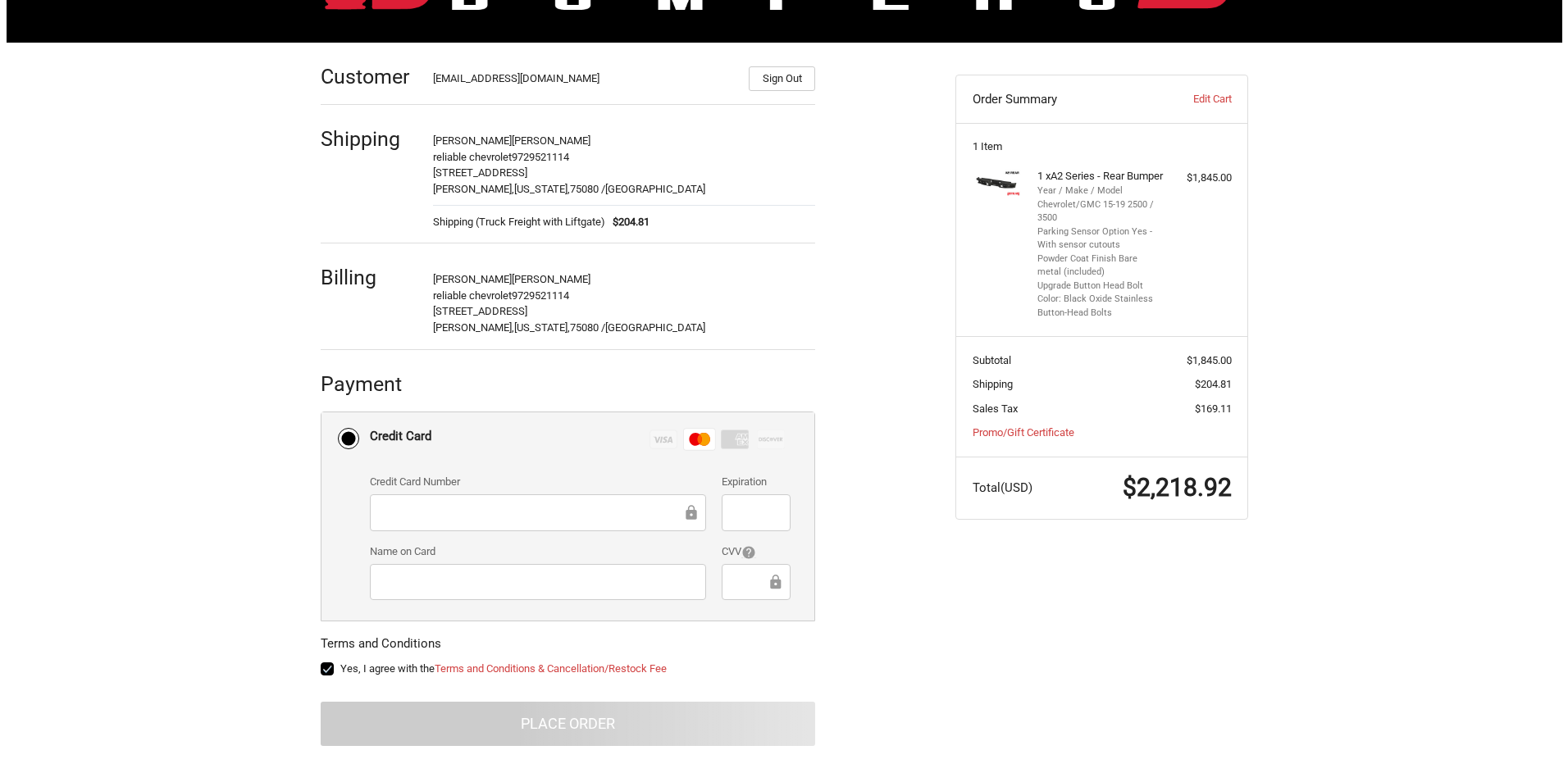
scroll to position [0, 0]
